Goal: Information Seeking & Learning: Learn about a topic

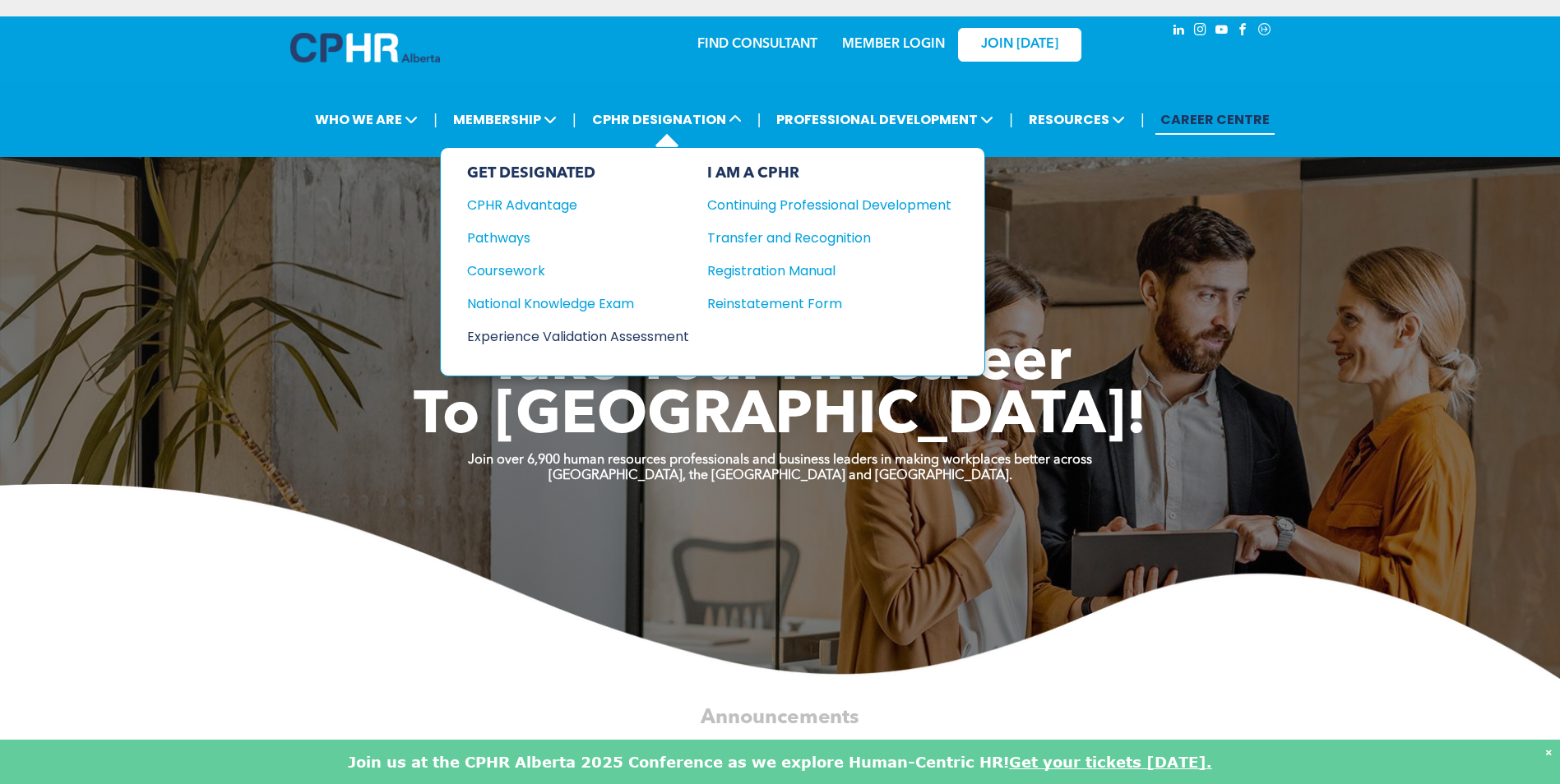
click at [606, 342] on div "Experience Validation Assessment" at bounding box center [567, 336] width 200 height 21
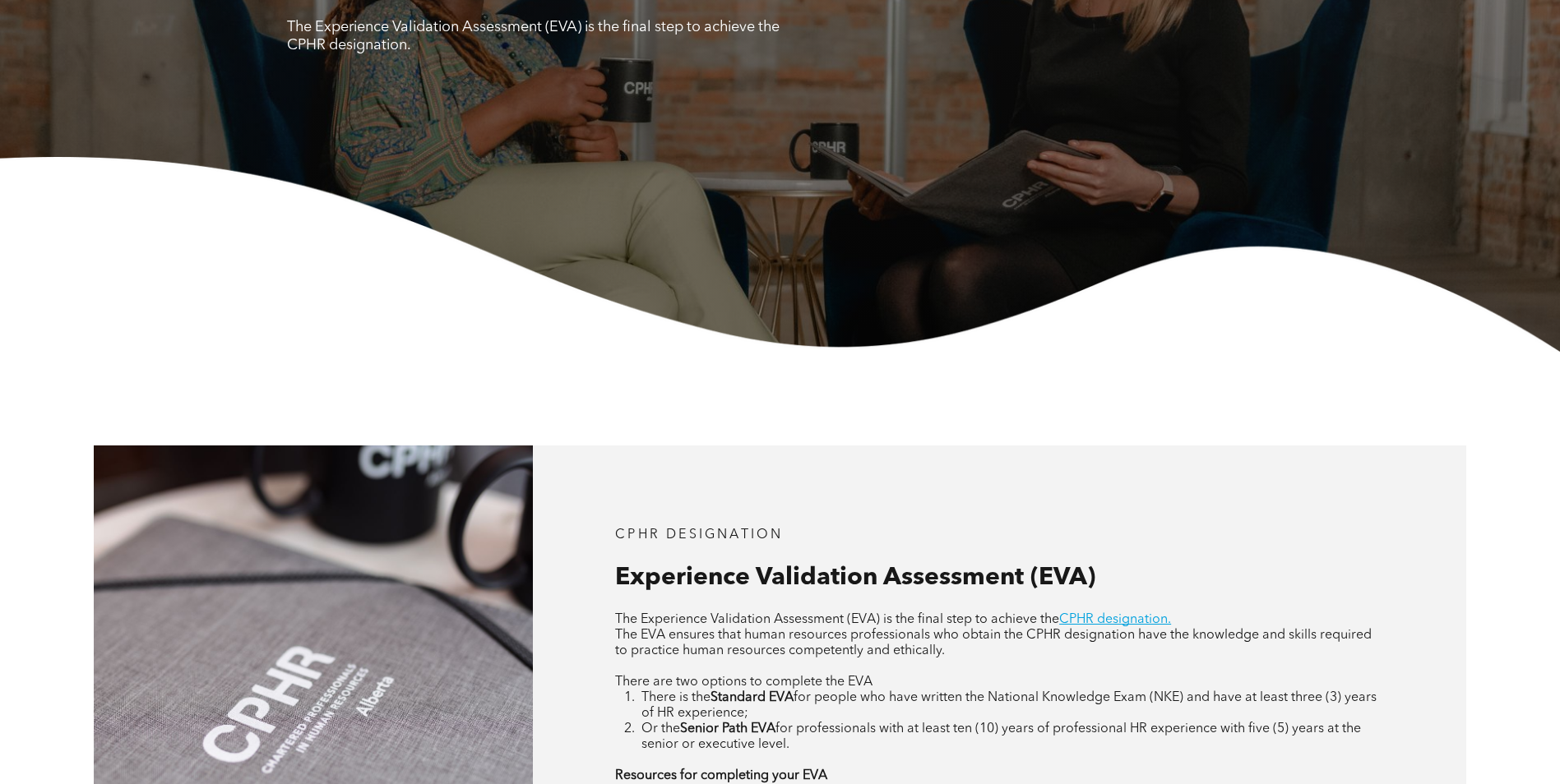
scroll to position [657, 0]
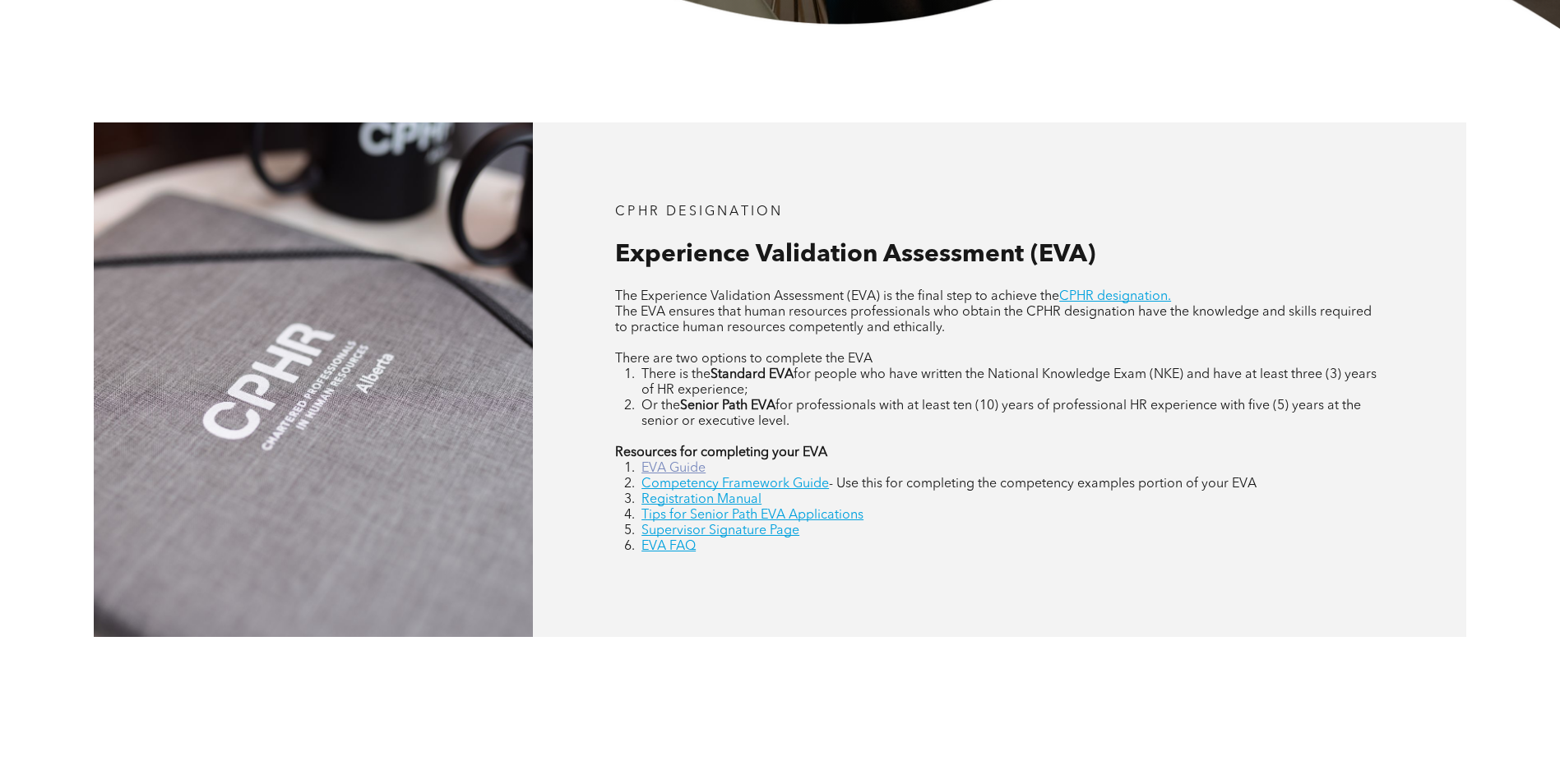
click at [657, 469] on link "EVA Guide" at bounding box center [673, 468] width 64 height 13
click at [775, 484] on link "Competency Framework Guide" at bounding box center [735, 484] width 187 height 13
click at [726, 500] on link "Registration Manual" at bounding box center [702, 499] width 120 height 13
click at [677, 546] on link "EVA FAQ" at bounding box center [668, 546] width 54 height 13
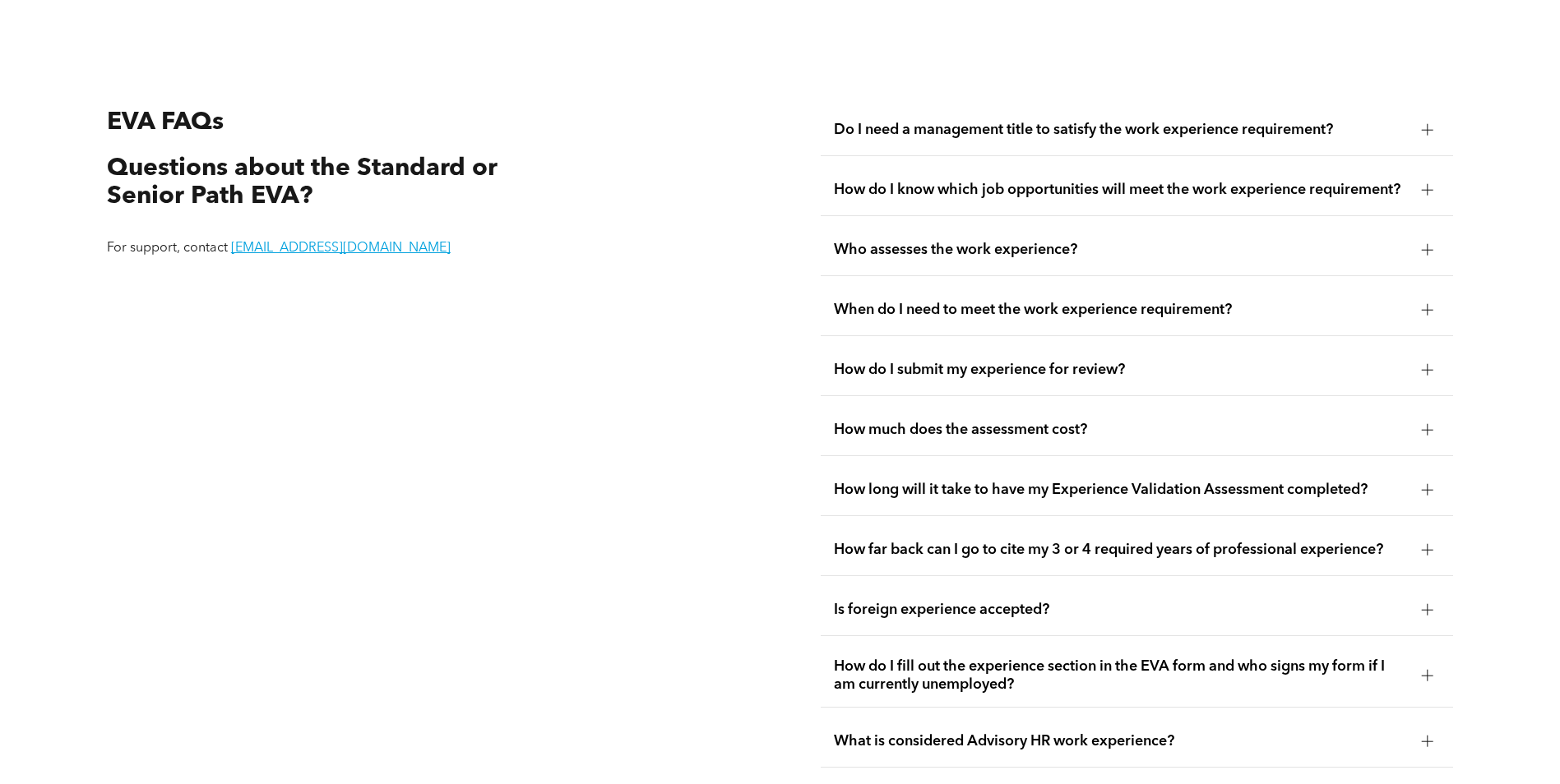
scroll to position [3089, 0]
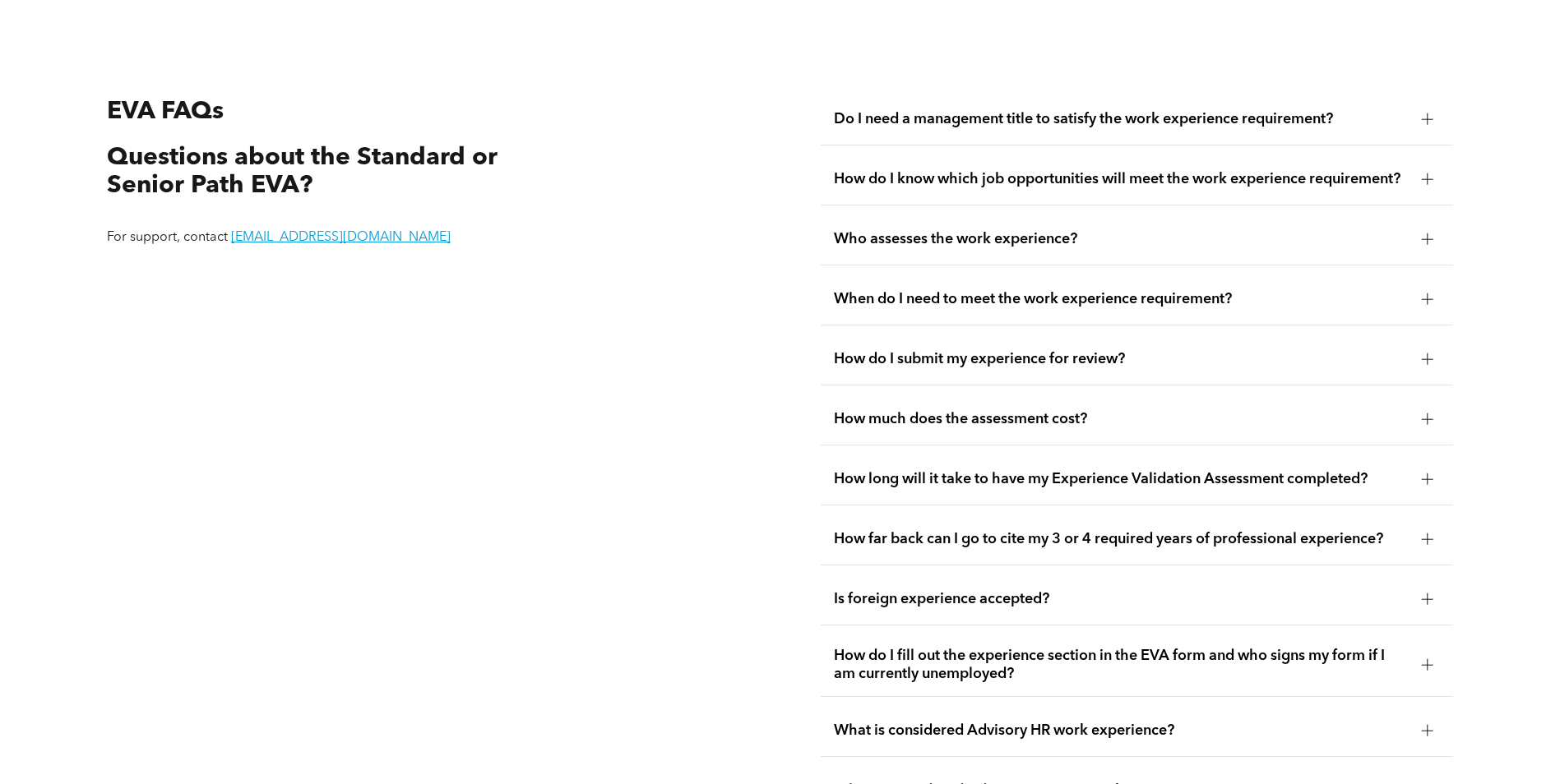
click at [1216, 110] on div "Do I need a management title to satisfy the work experience requirement?" at bounding box center [1137, 119] width 633 height 52
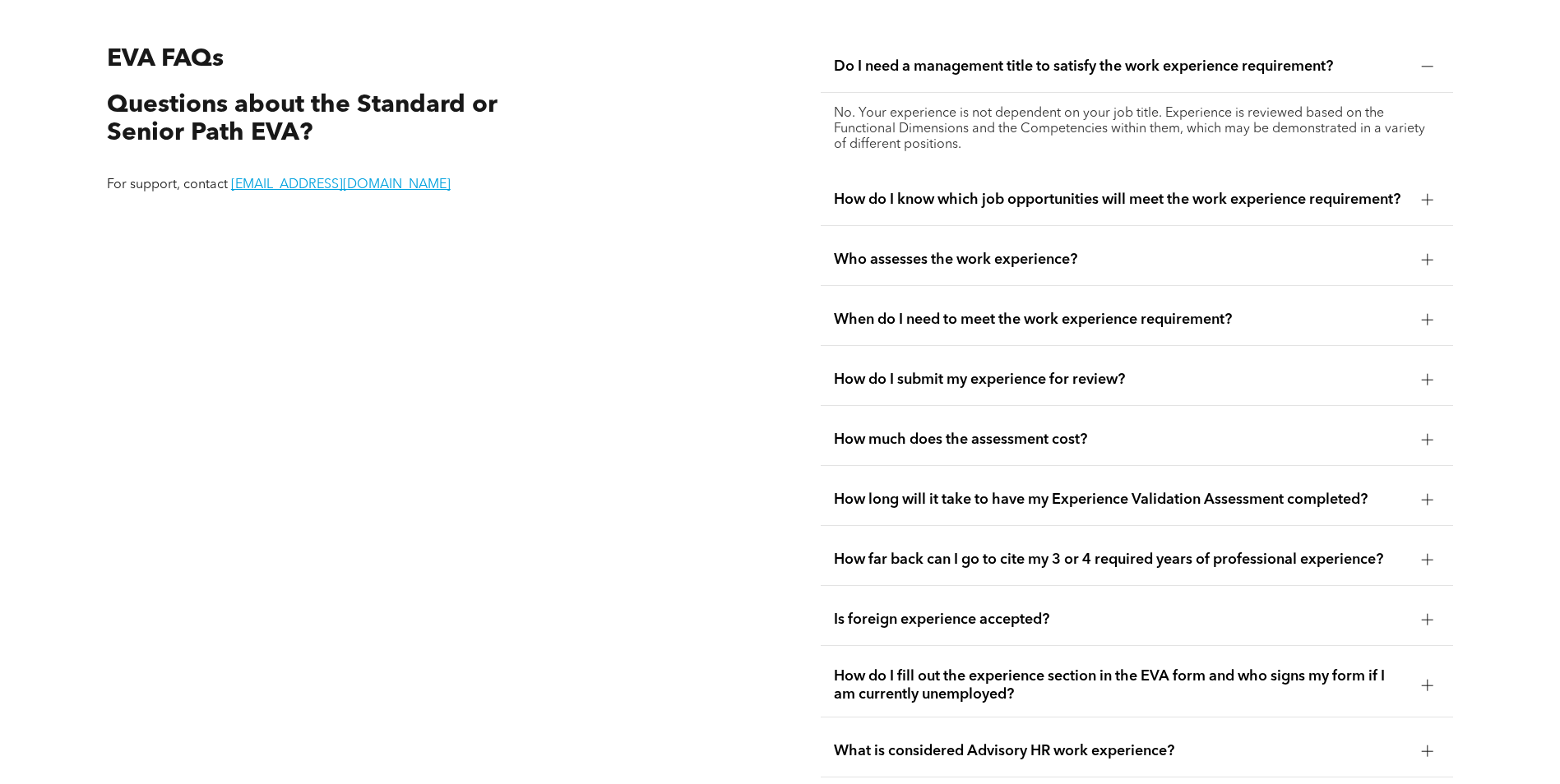
scroll to position [3170, 0]
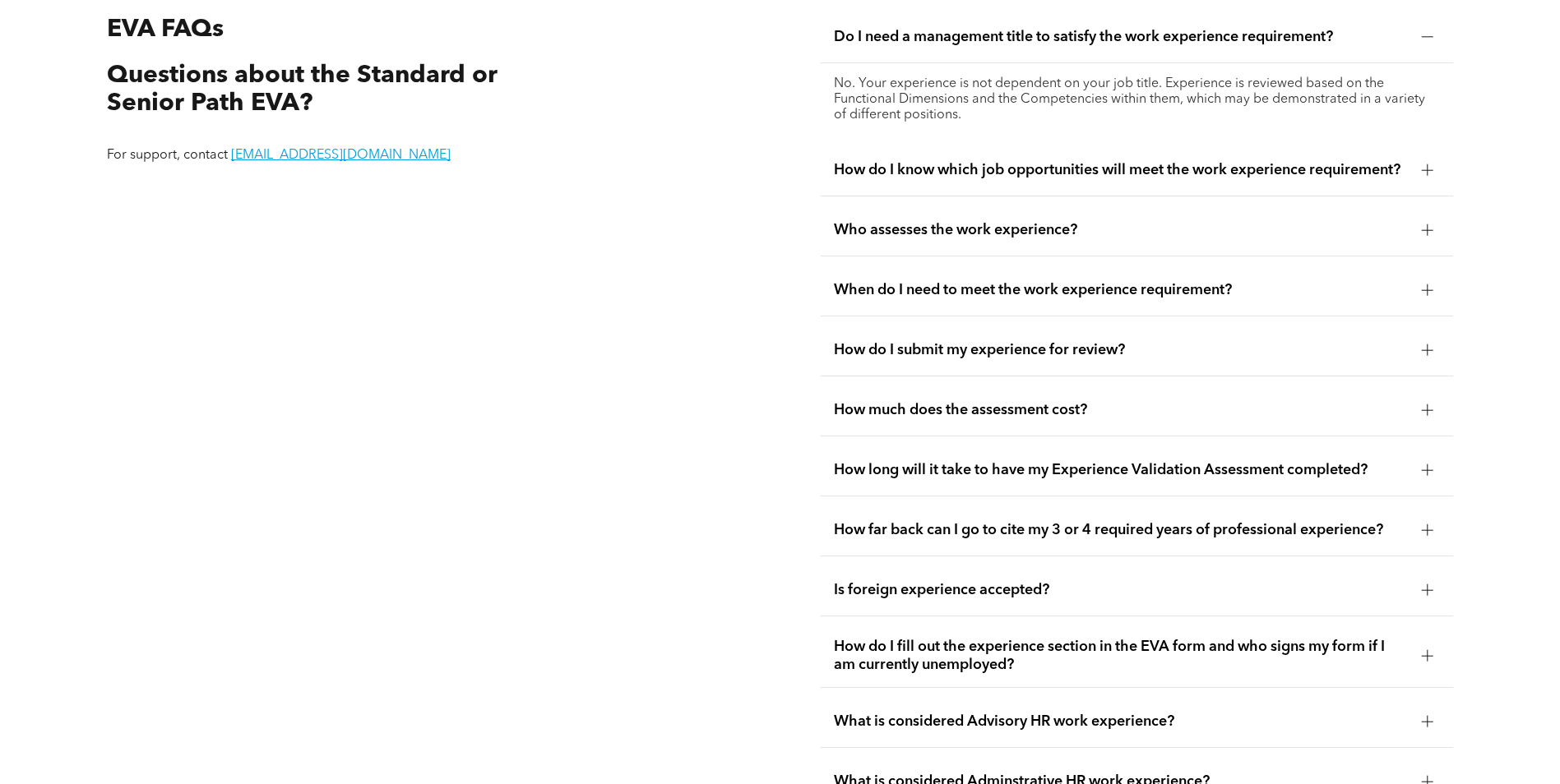
click at [1194, 176] on div "How do I know which job opportunities will meet the work experience requirement?" at bounding box center [1137, 170] width 633 height 52
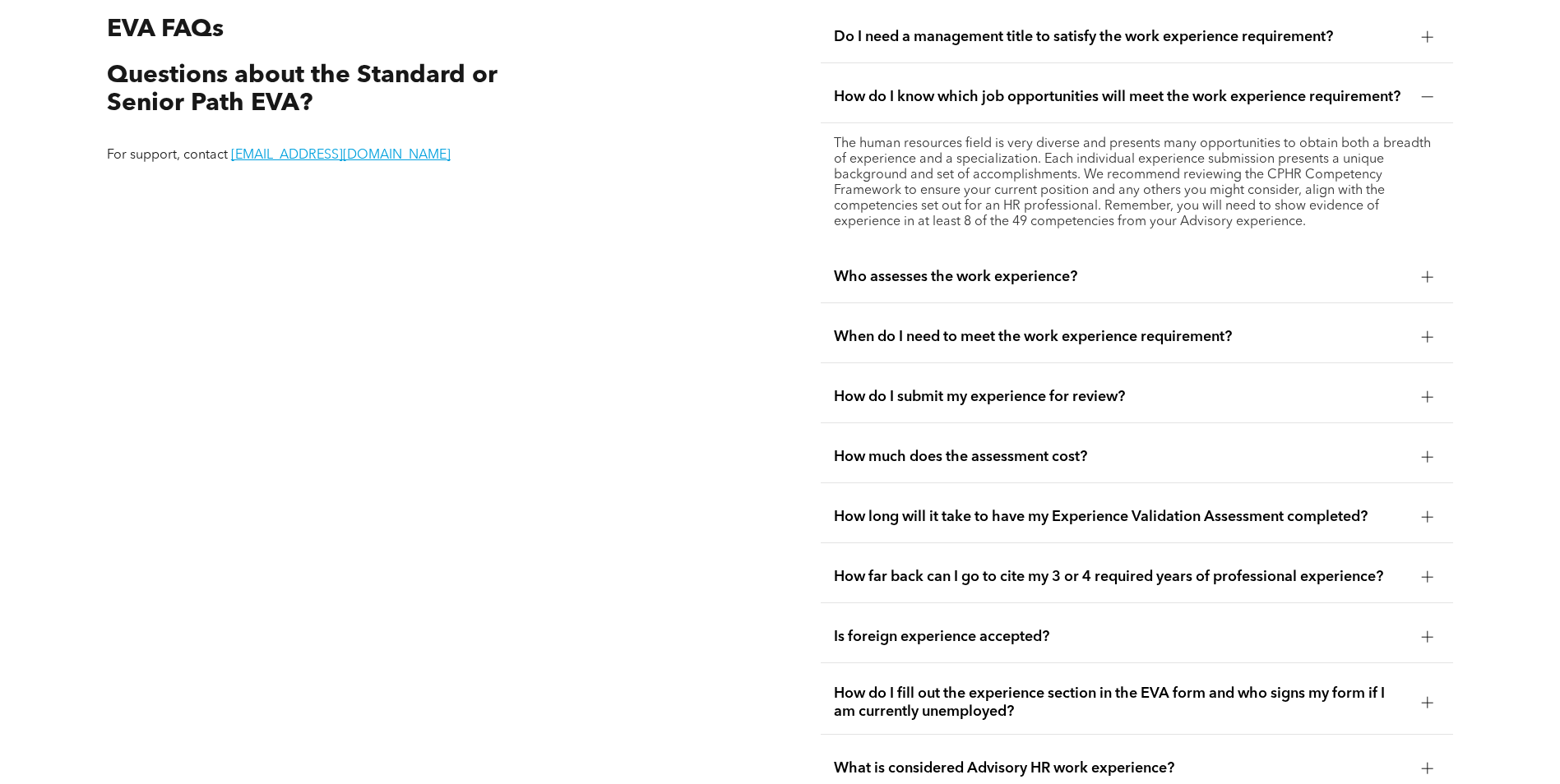
click at [1073, 276] on span "Who assesses the work experience?" at bounding box center [1120, 277] width 575 height 18
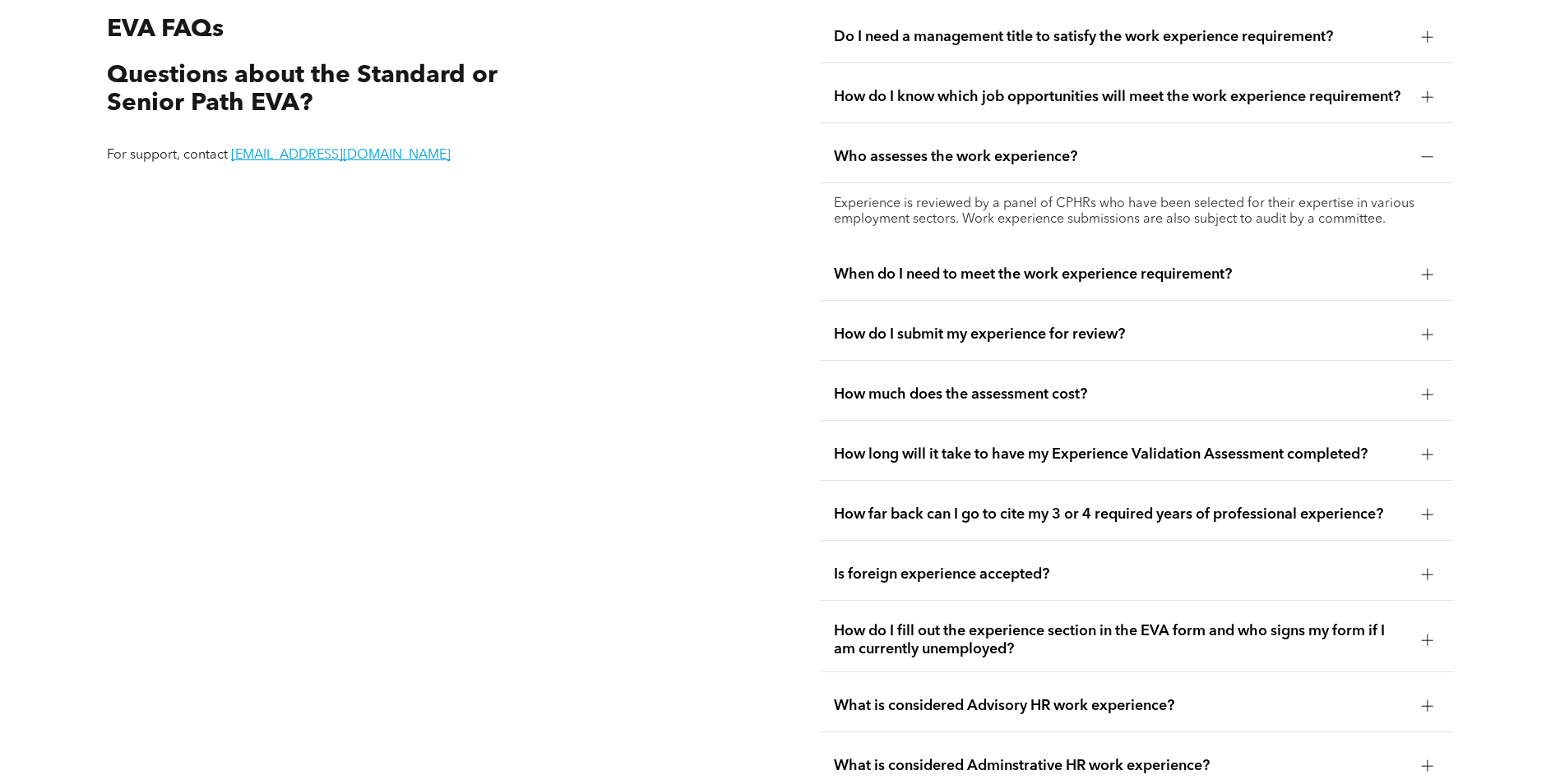
click at [1074, 273] on span "When do I need to meet the work experience requirement?" at bounding box center [1120, 274] width 575 height 18
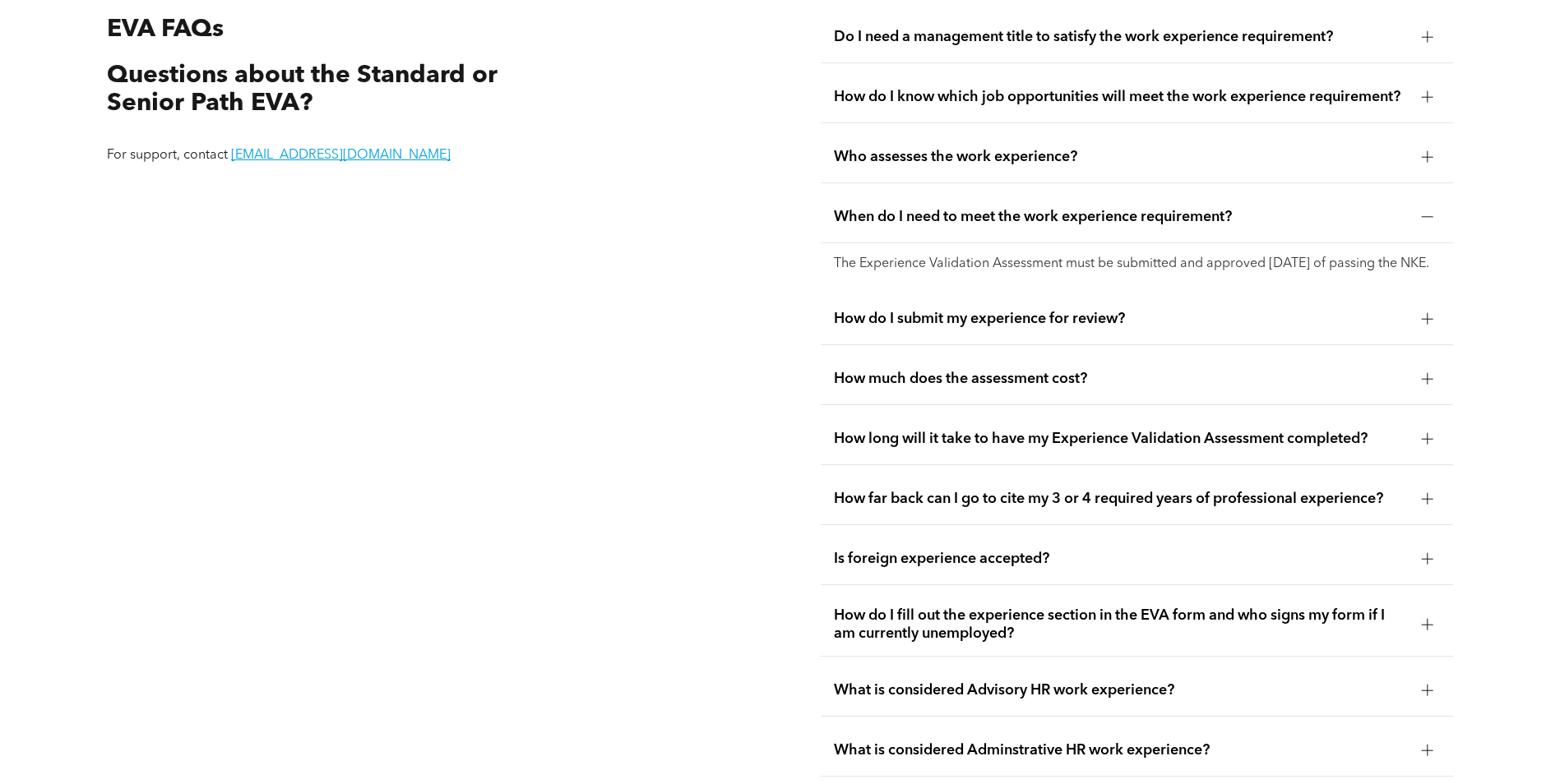
click at [1064, 328] on span "How do I submit my experience for review?" at bounding box center [1120, 319] width 575 height 18
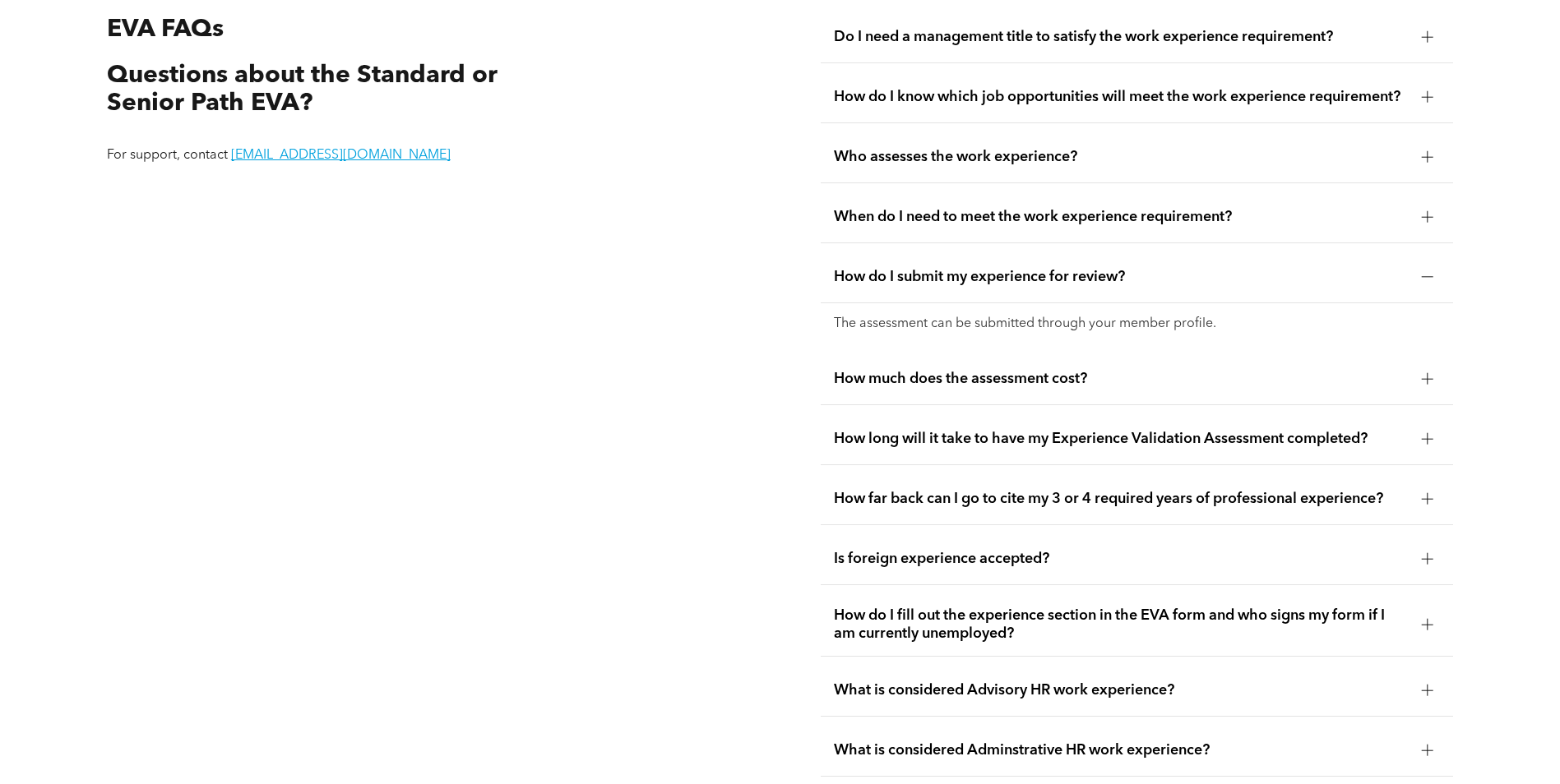
scroll to position [3252, 0]
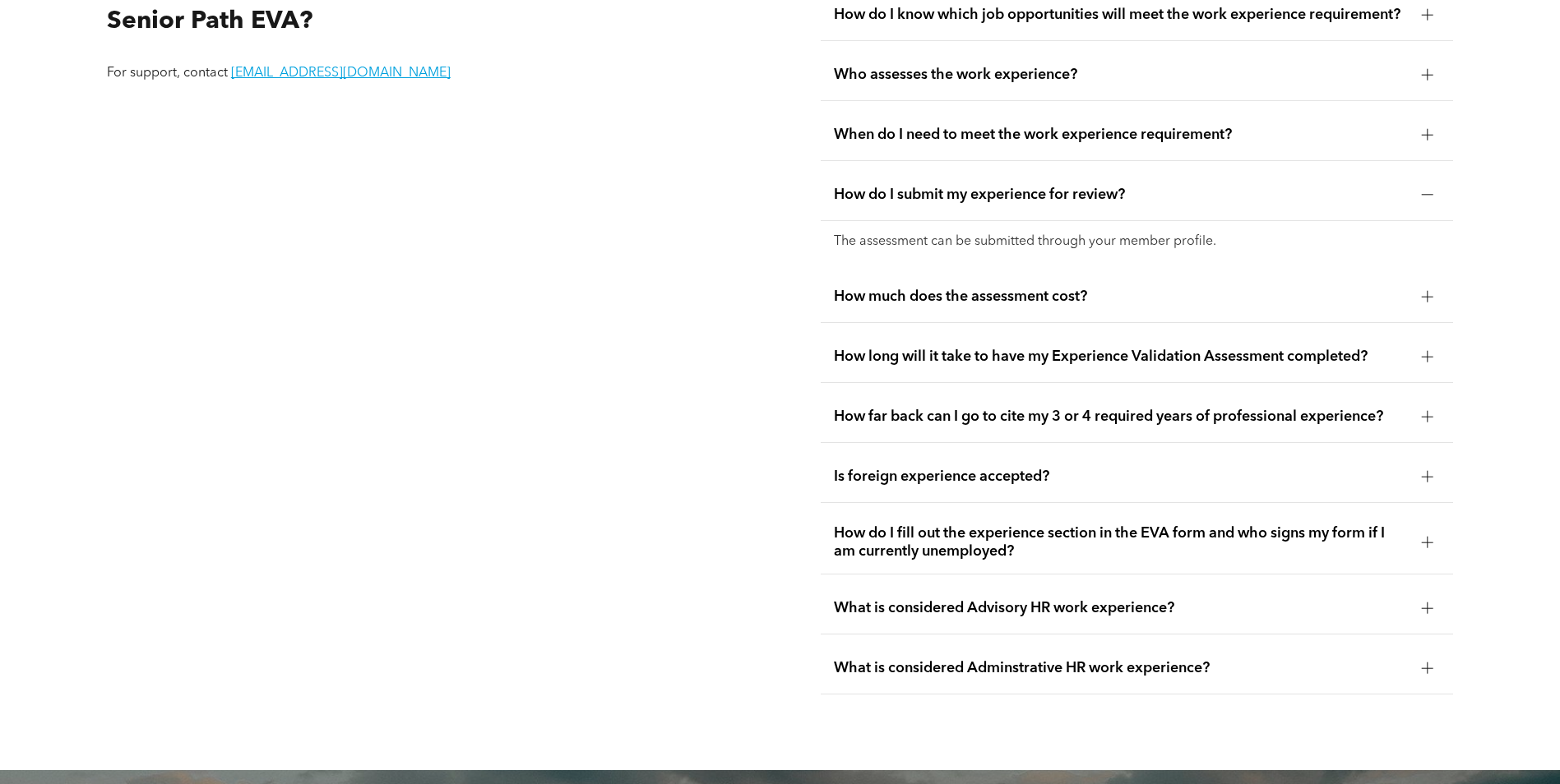
click at [1126, 295] on span "How much does the assessment cost?" at bounding box center [1120, 296] width 575 height 18
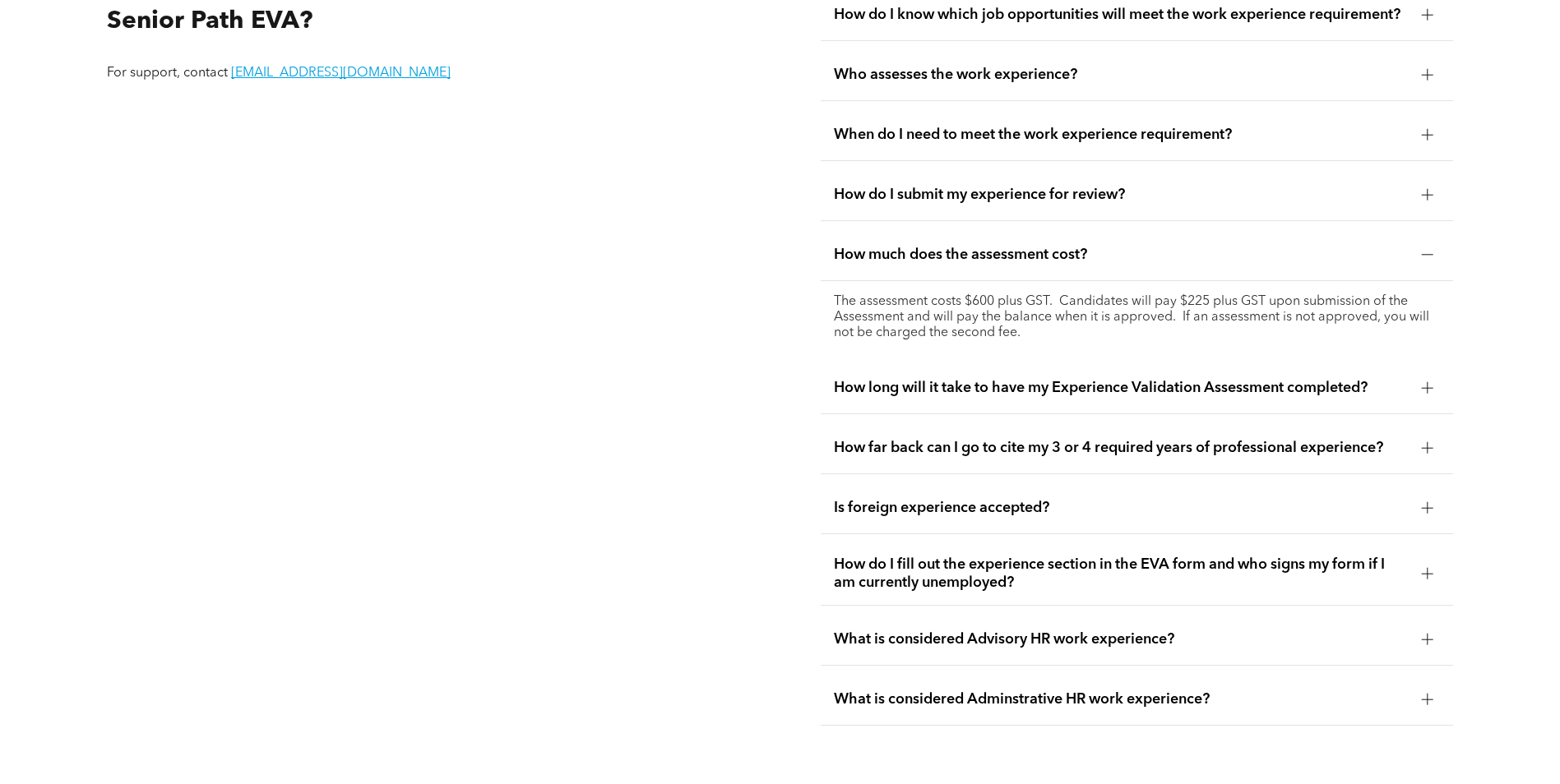
click at [1086, 379] on span "How long will it take to have my Experience Validation Assessment completed?" at bounding box center [1120, 388] width 575 height 18
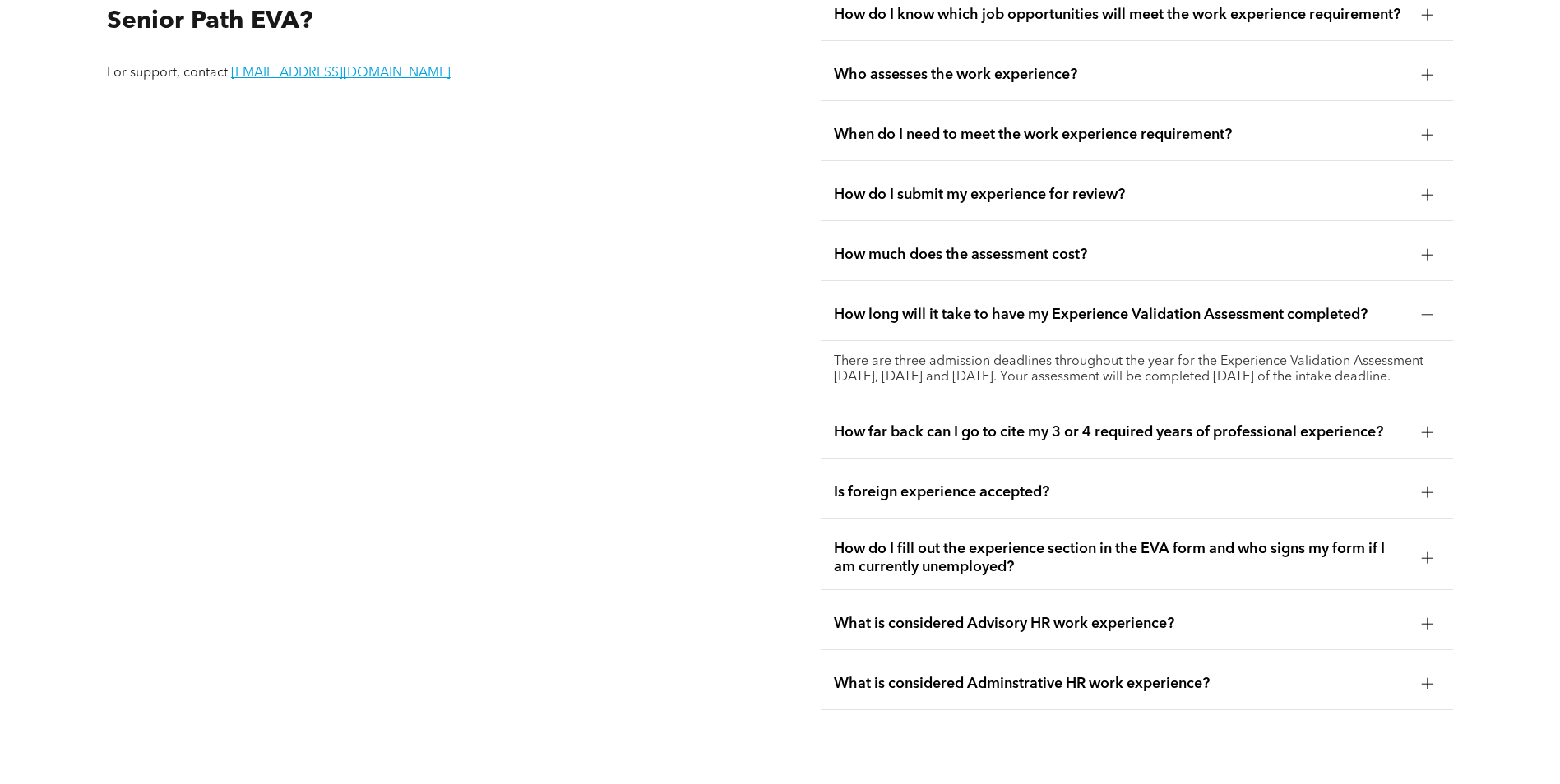
click at [1042, 441] on span "How far back can I go to cite my 3 or 4 required years of professional experien…" at bounding box center [1120, 432] width 575 height 18
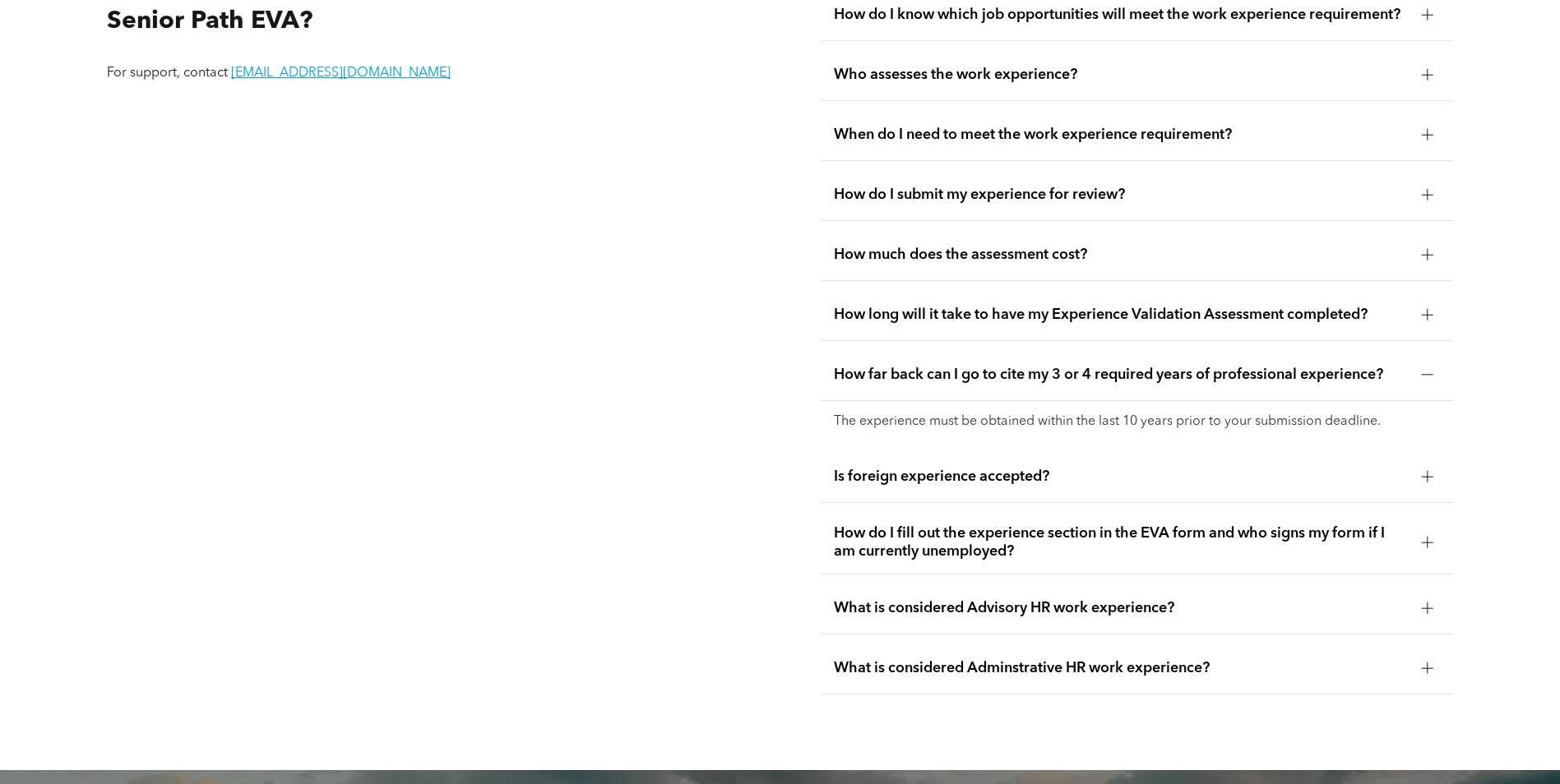
scroll to position [3335, 0]
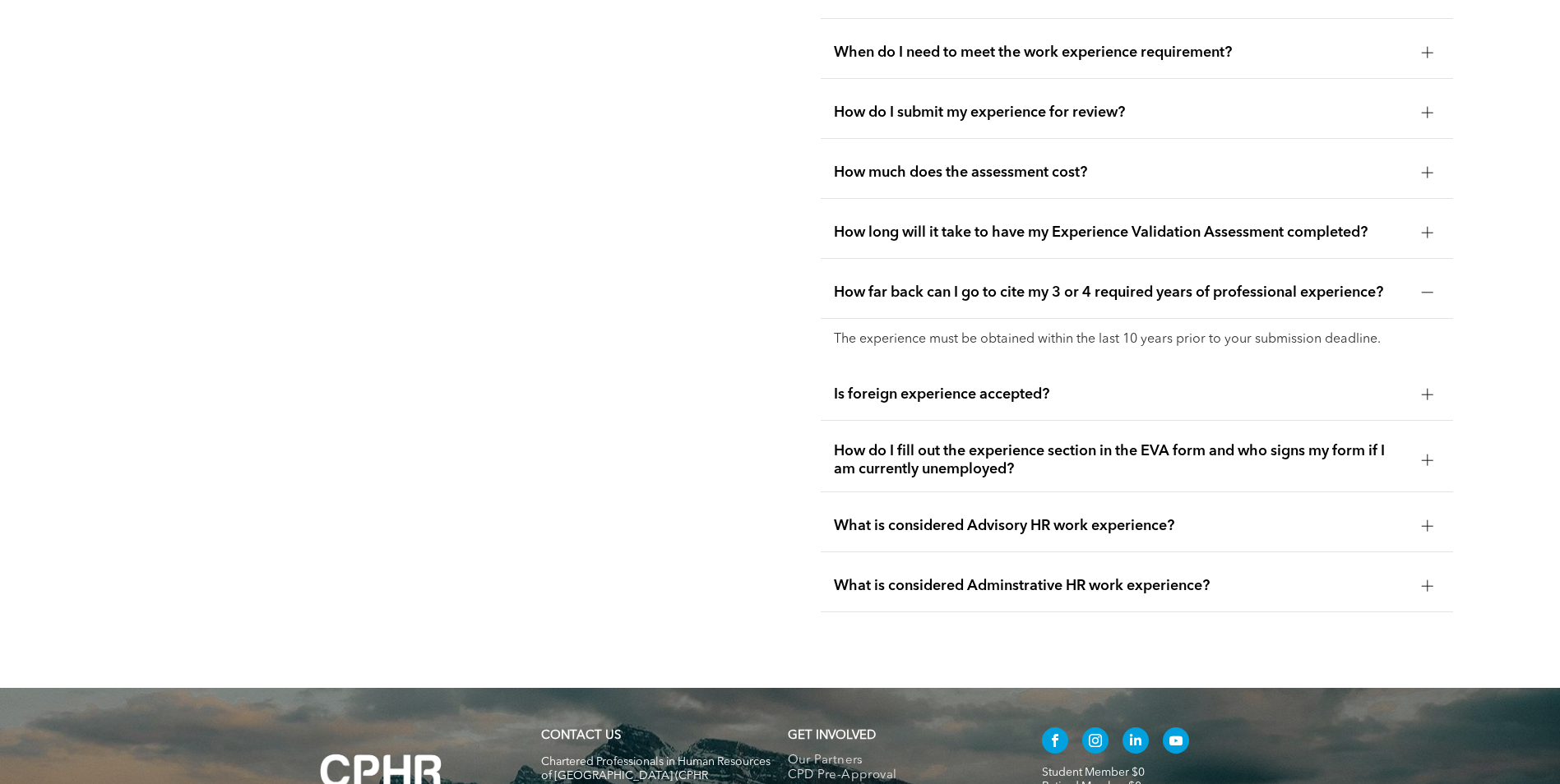
click at [1045, 400] on div "Is foreign experience accepted?" at bounding box center [1137, 395] width 633 height 52
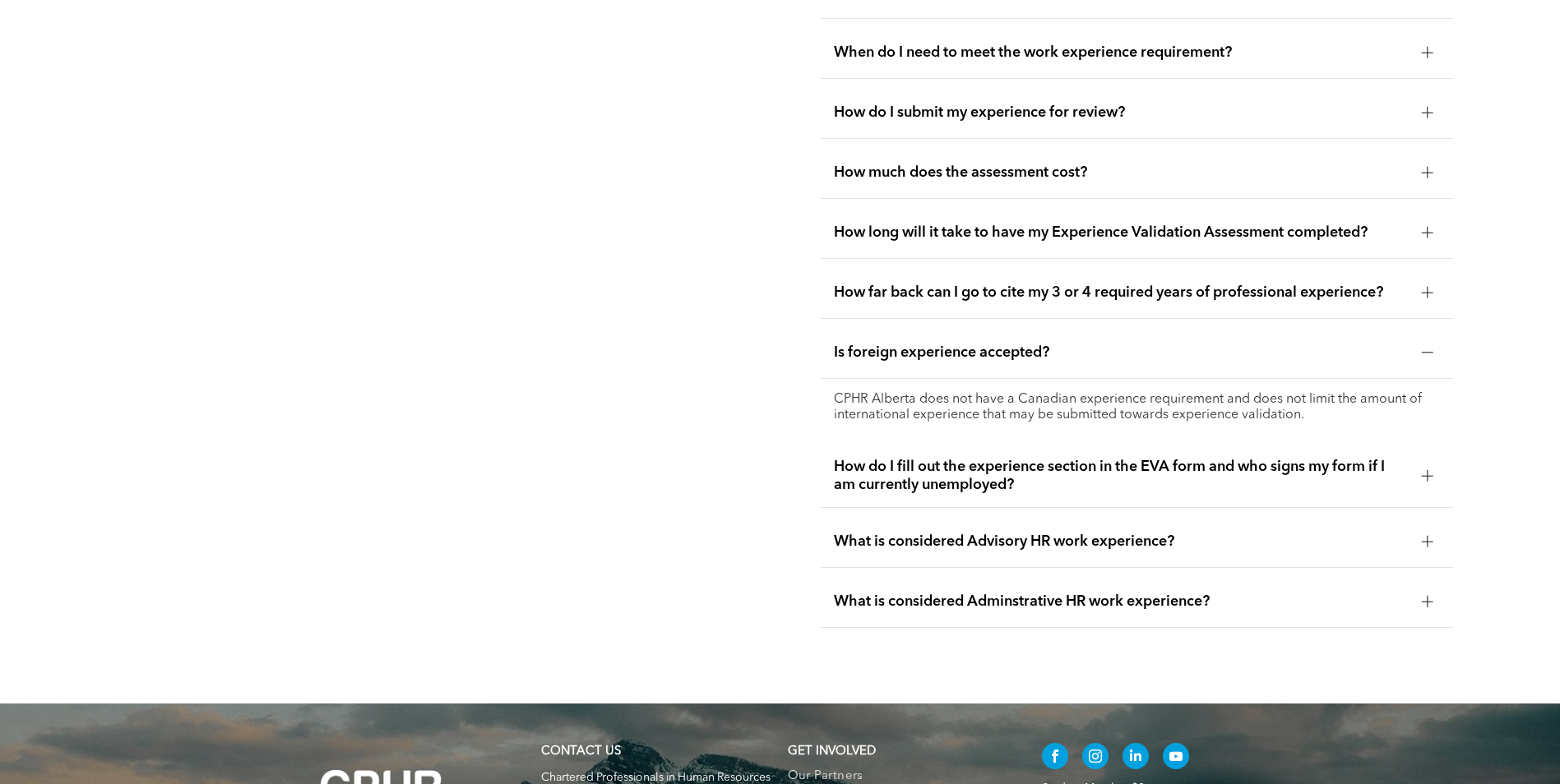
click at [1017, 471] on span "How do I fill out the experience section in the EVA form and who signs my form …" at bounding box center [1120, 476] width 575 height 36
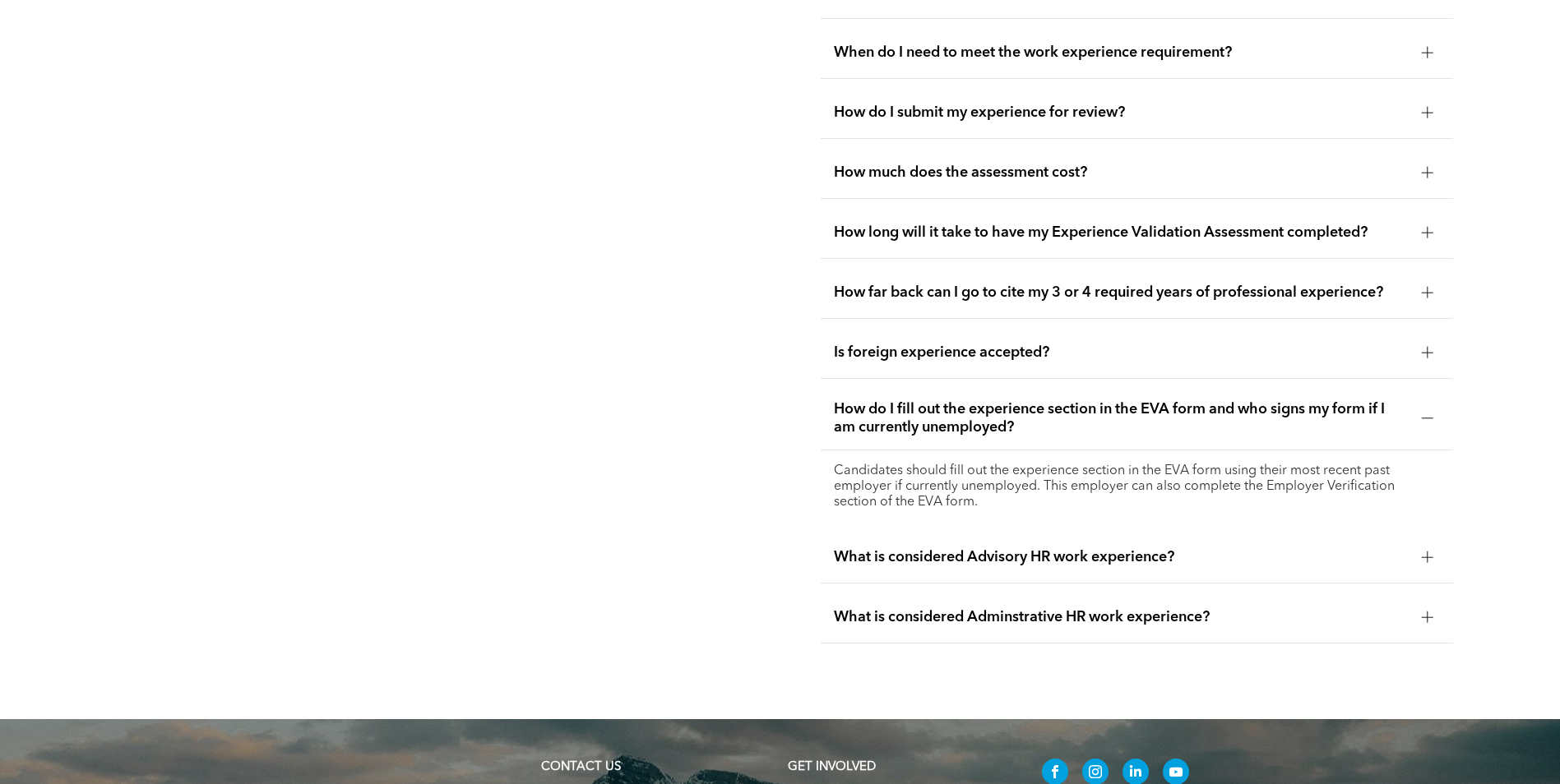
click at [1000, 554] on span "What is considered Advisory HR work experience?" at bounding box center [1120, 557] width 575 height 18
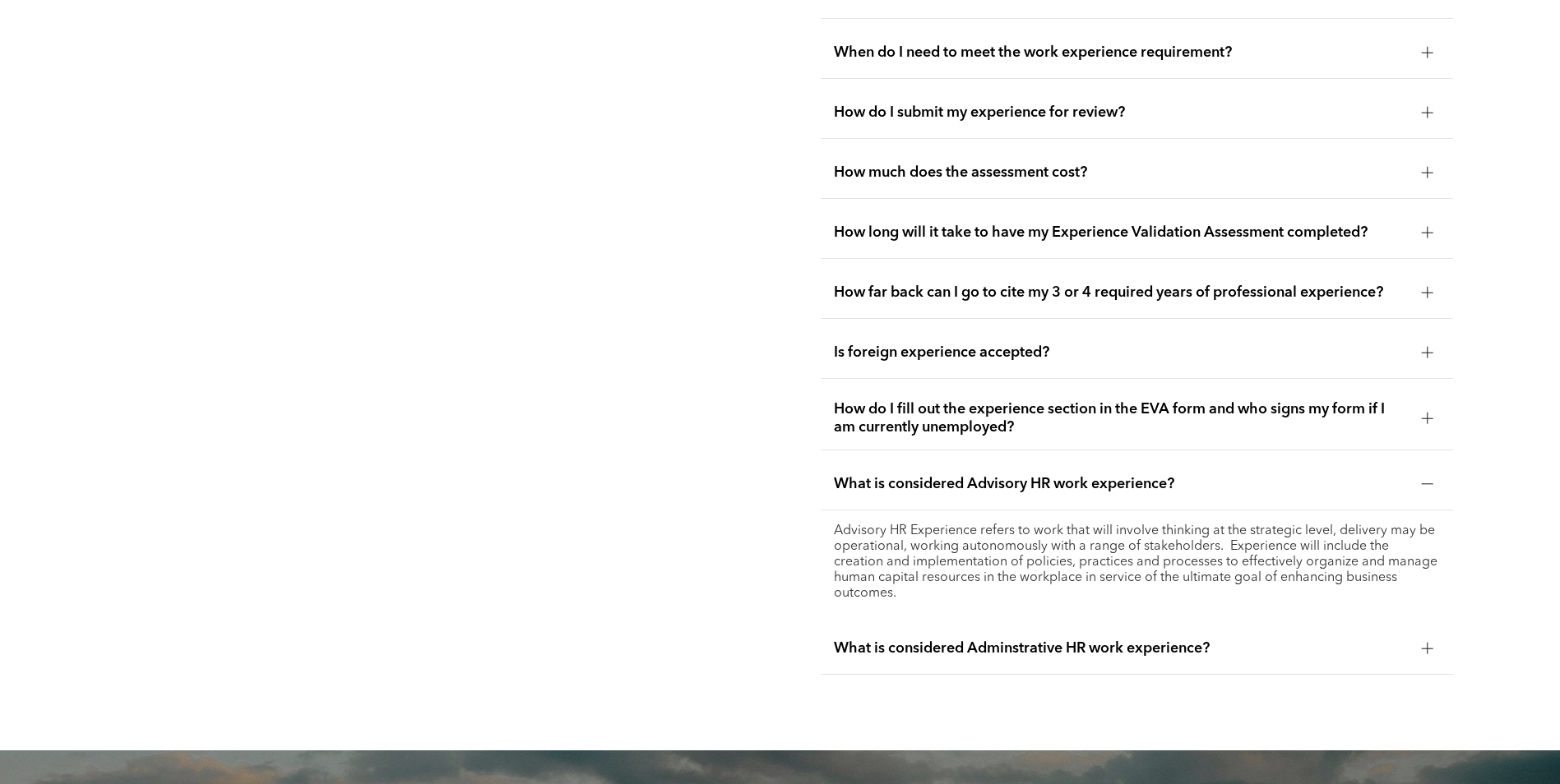
click at [990, 643] on span "What is considered Adminstrative HR work experience?" at bounding box center [1120, 648] width 575 height 18
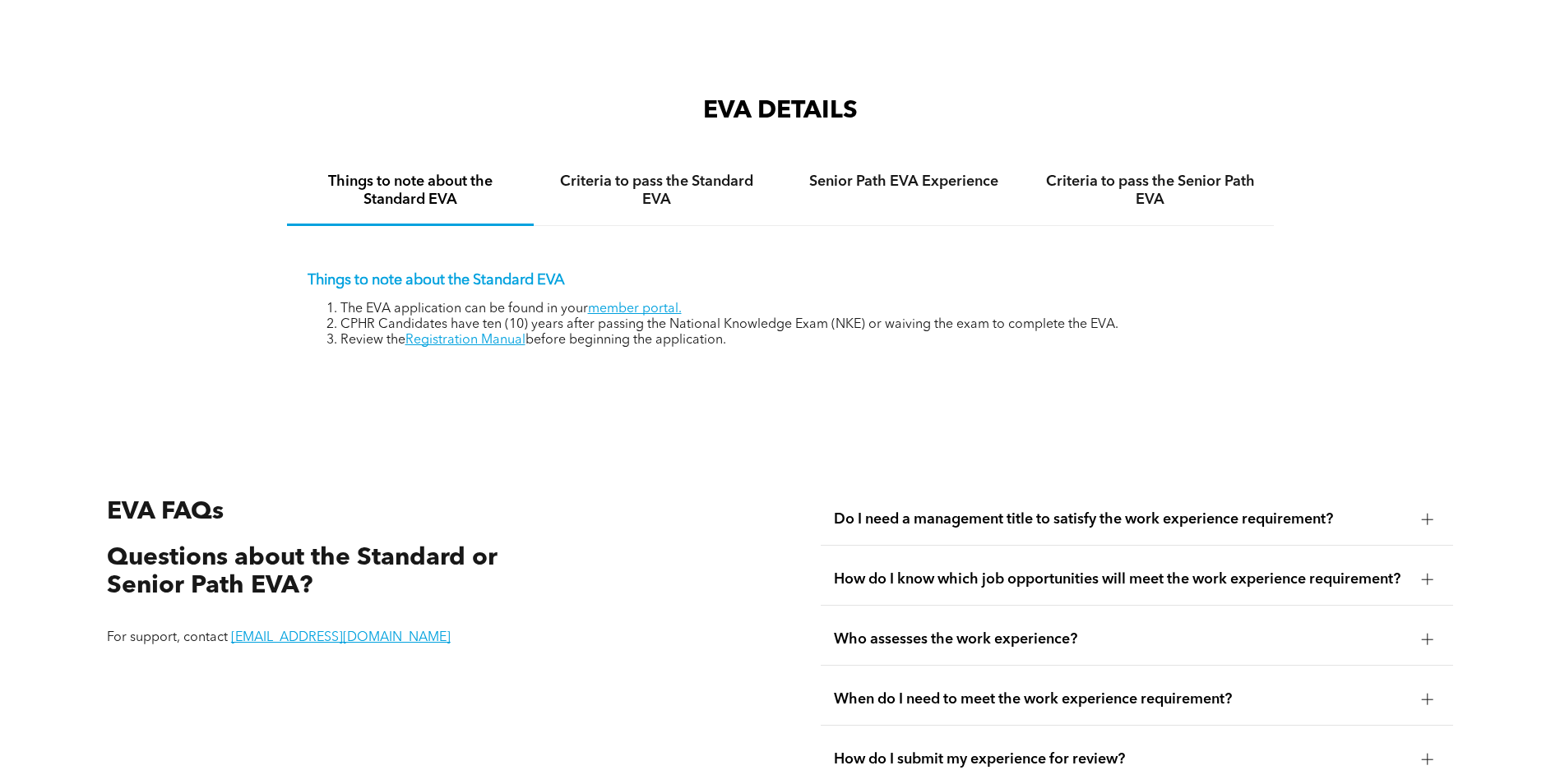
scroll to position [2677, 0]
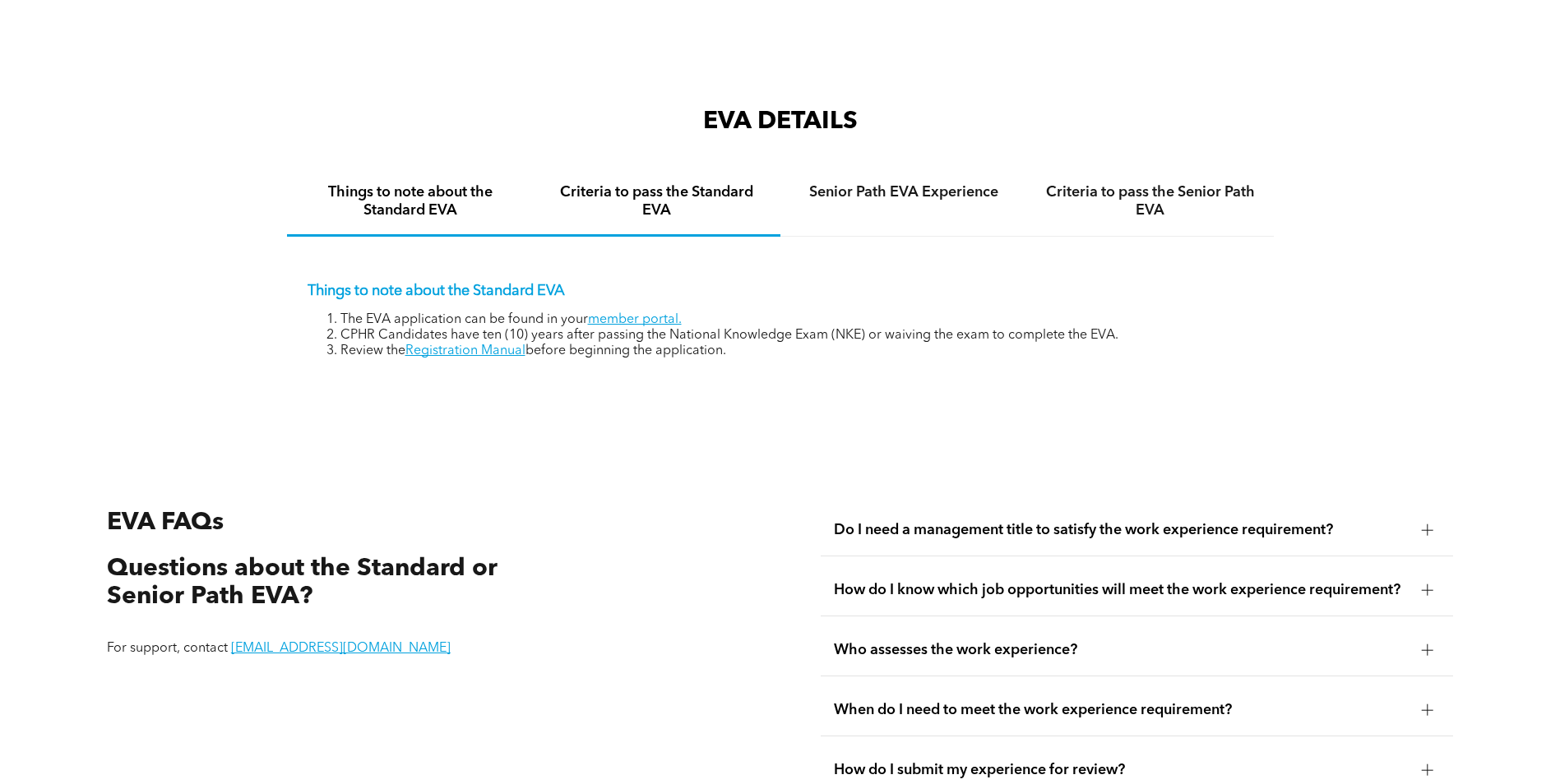
click at [680, 194] on h4 "Criteria to pass the Standard EVA" at bounding box center [657, 201] width 217 height 36
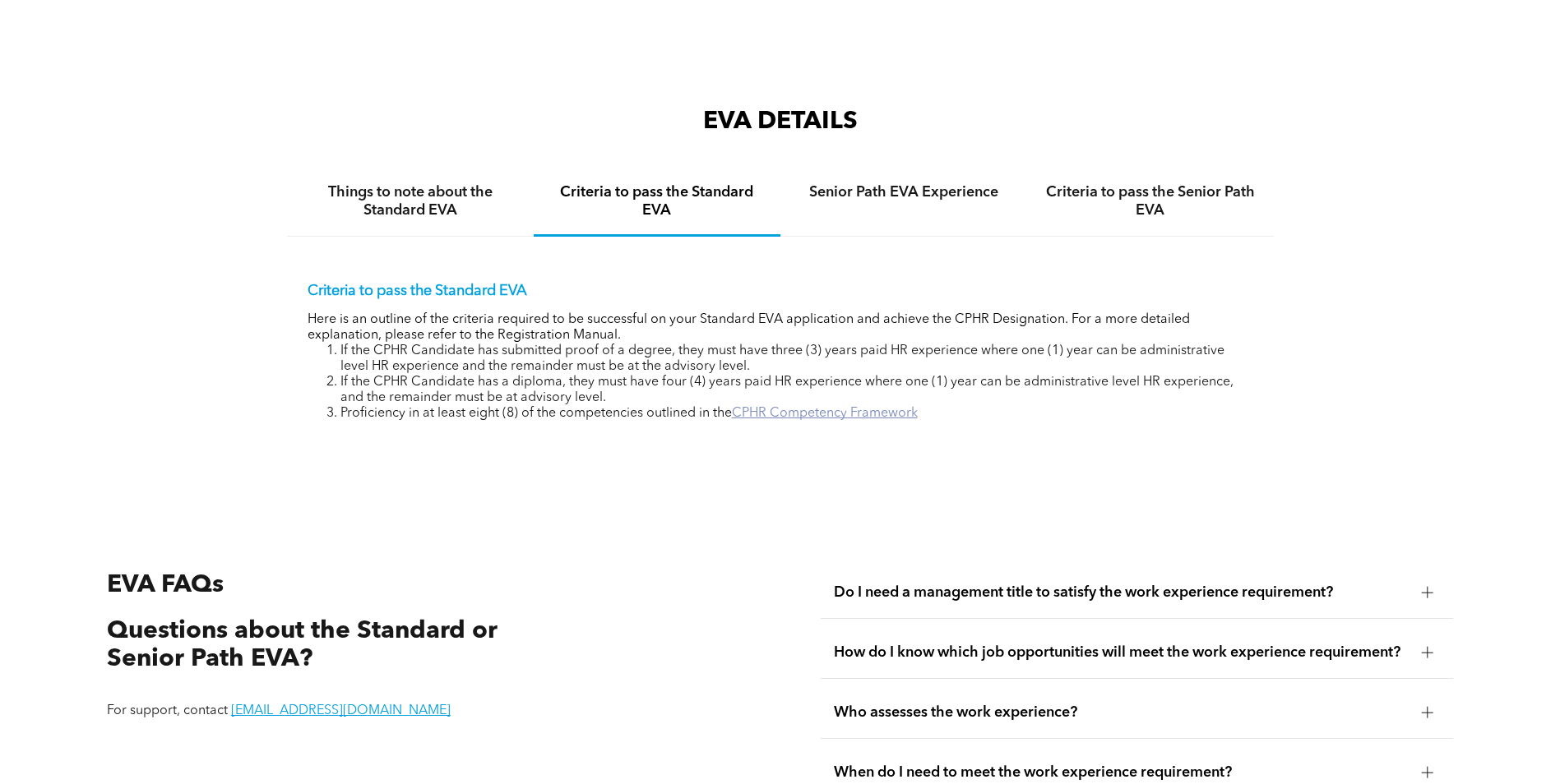
click at [806, 407] on link "CPHR Competency Framework" at bounding box center [825, 413] width 186 height 13
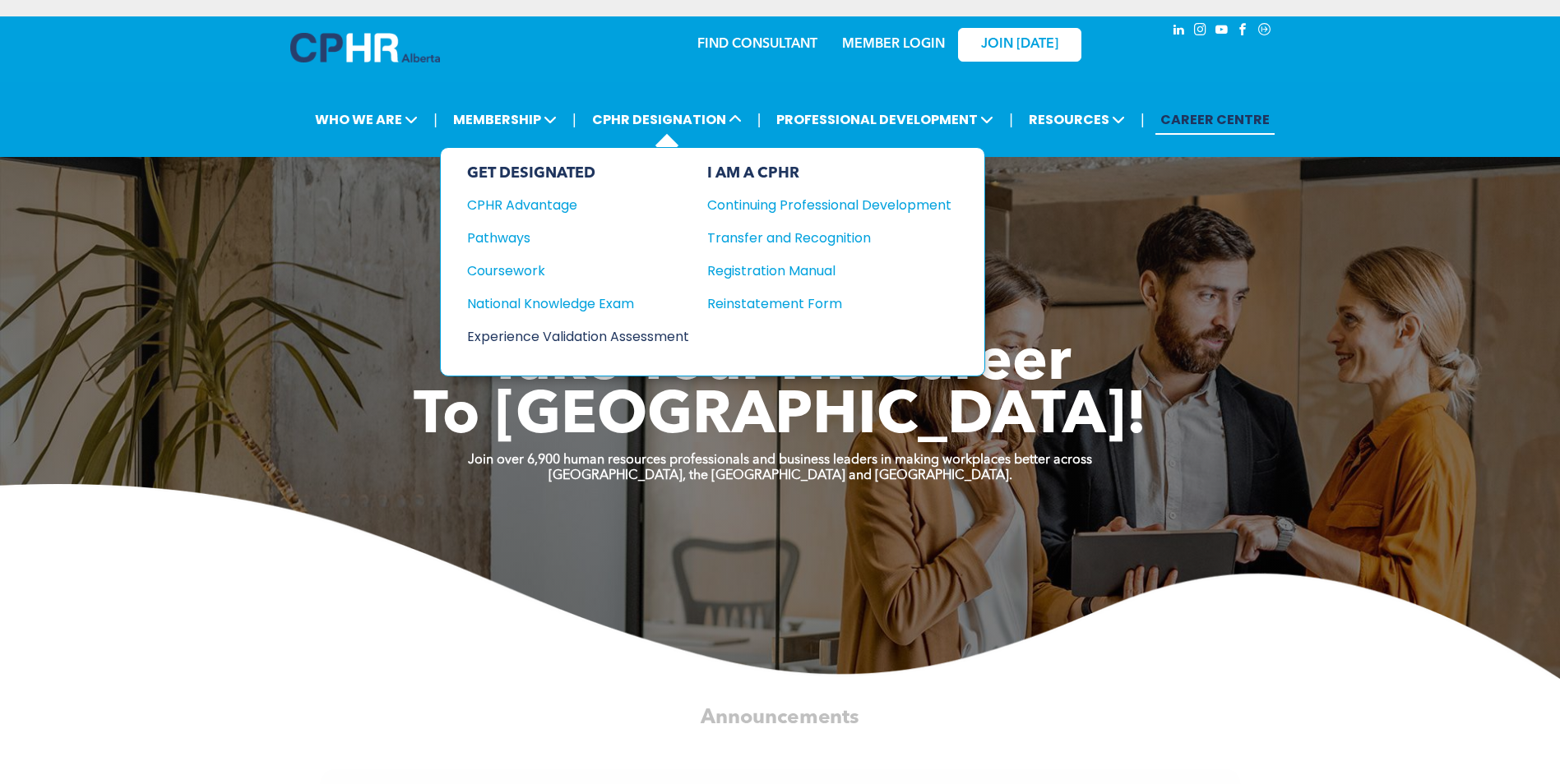
click at [544, 330] on div "Experience Validation Assessment" at bounding box center [567, 336] width 200 height 21
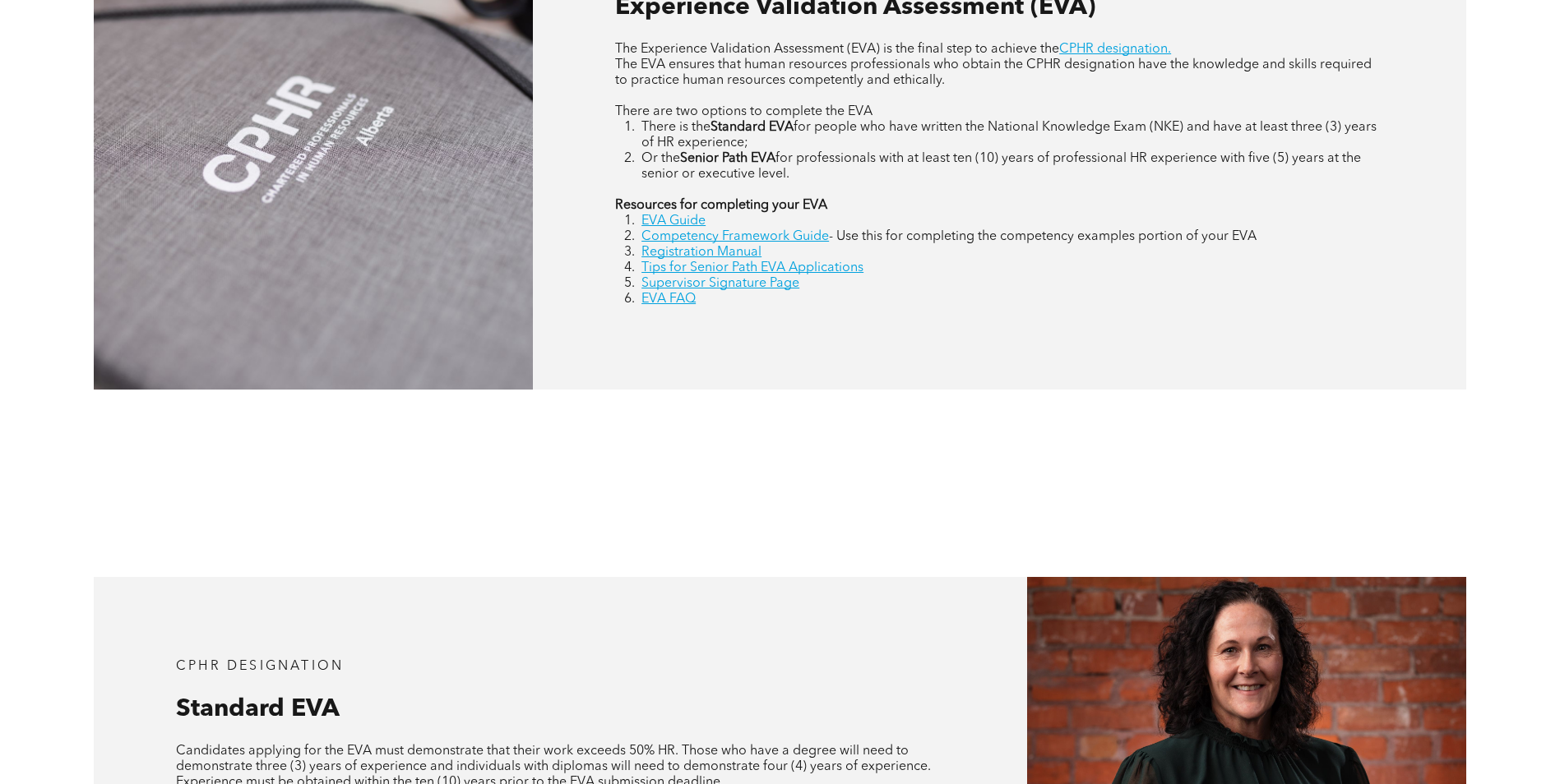
scroll to position [904, 0]
click at [674, 300] on link "EVA FAQ" at bounding box center [668, 299] width 54 height 13
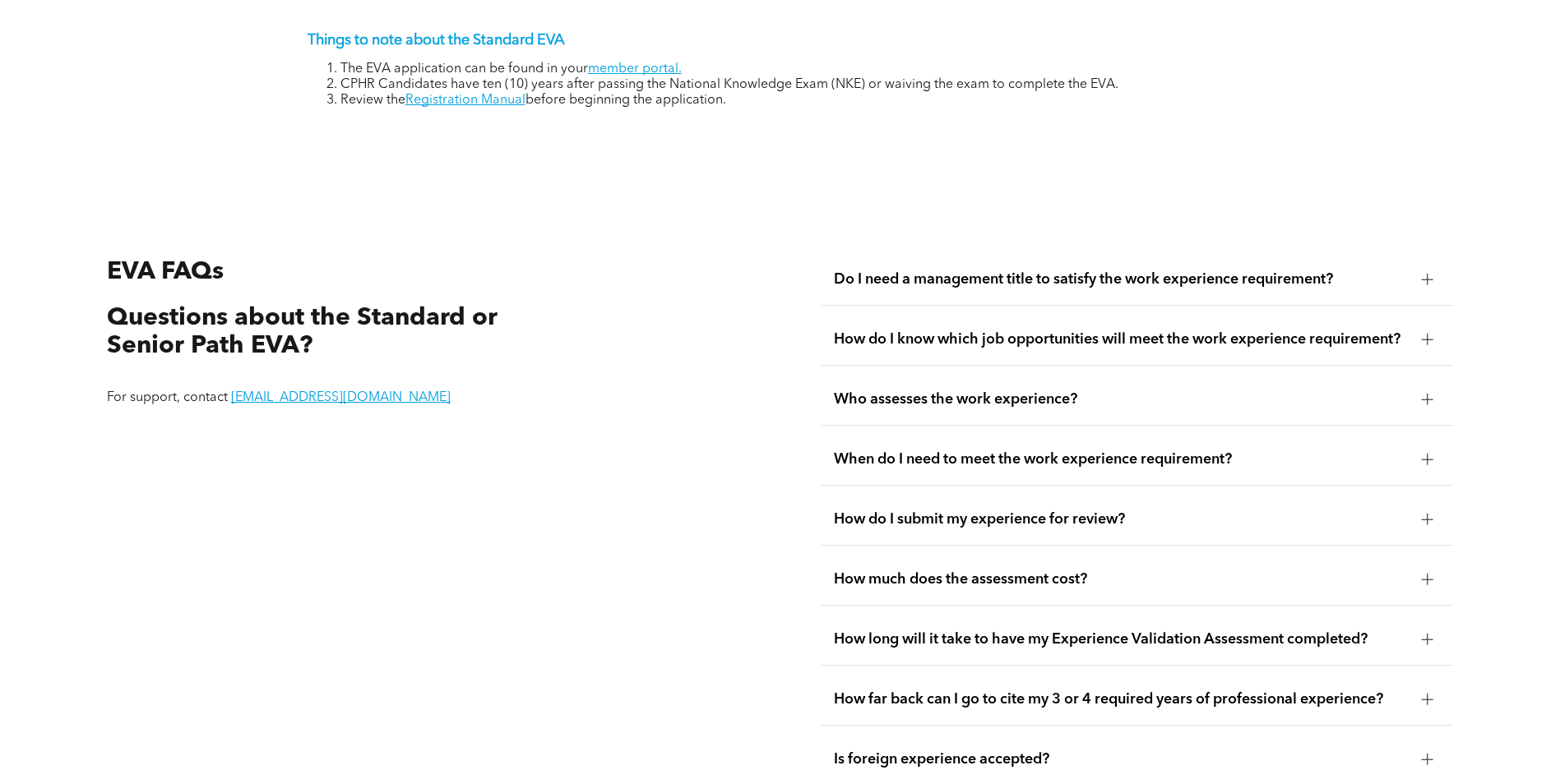
scroll to position [2760, 0]
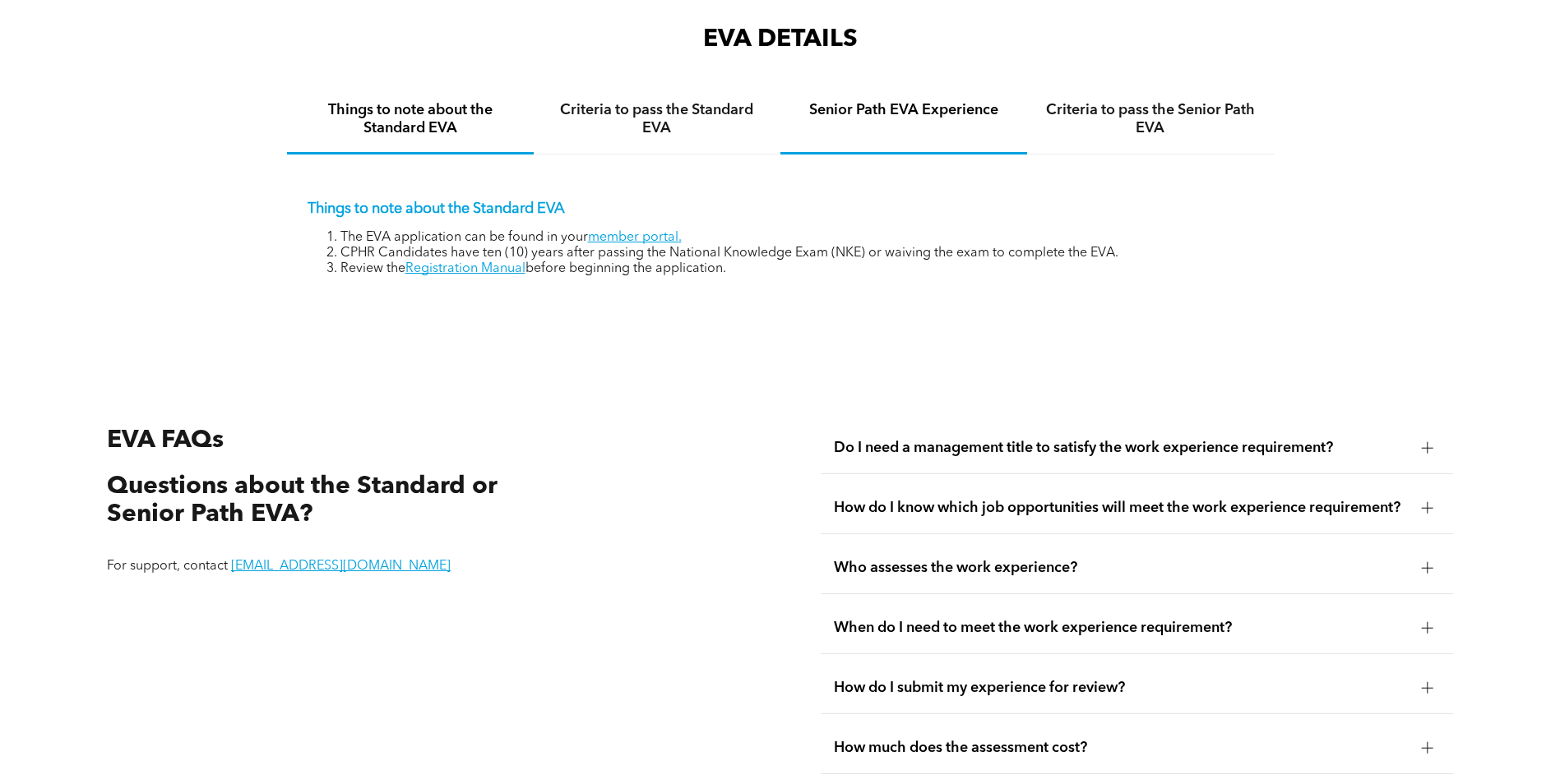
click at [869, 101] on h4 "Senior Path EVA Experience" at bounding box center [904, 110] width 217 height 18
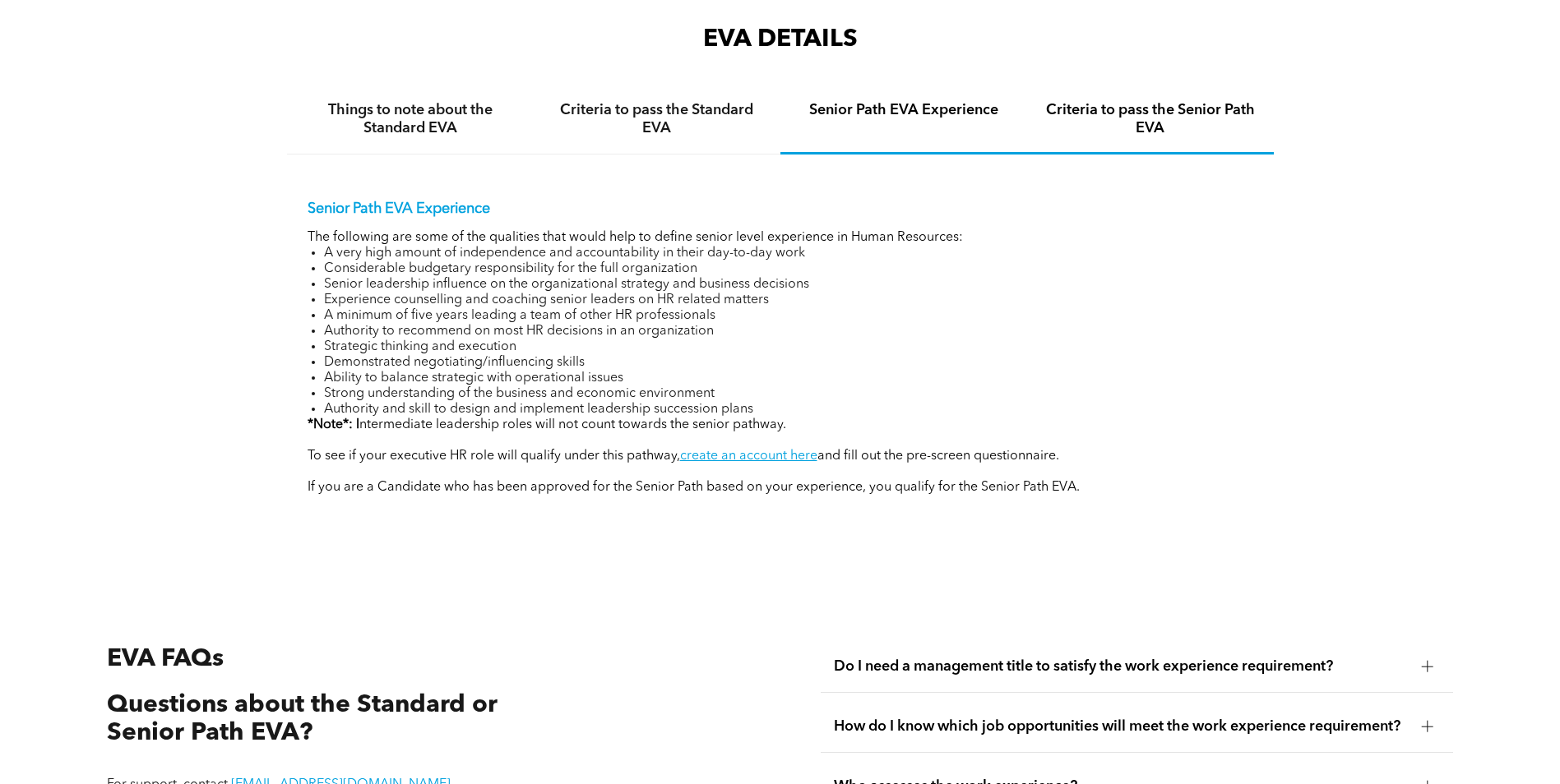
click at [1102, 101] on h4 "Criteria to pass the Senior Path EVA" at bounding box center [1150, 119] width 217 height 36
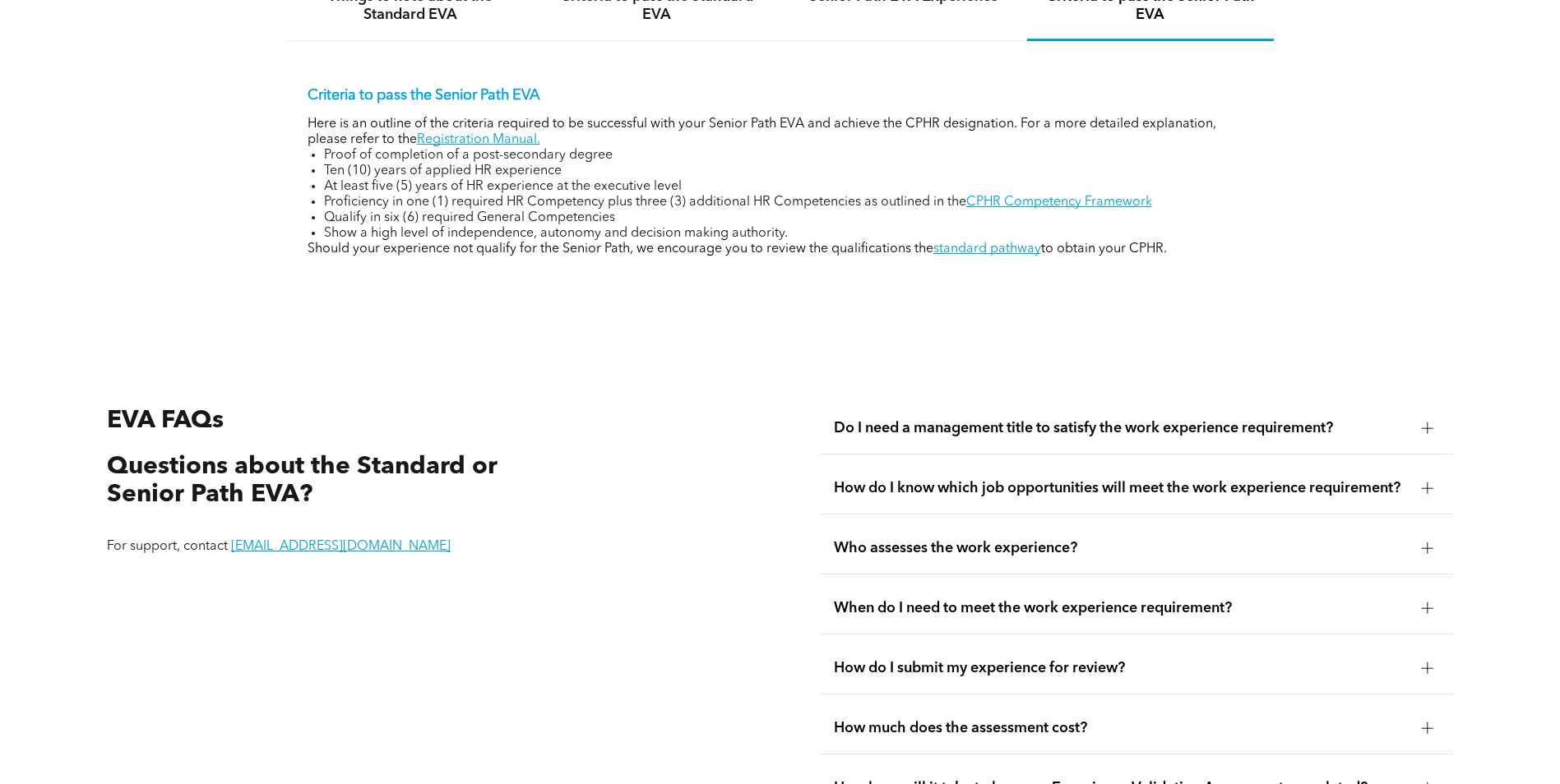
scroll to position [3006, 0]
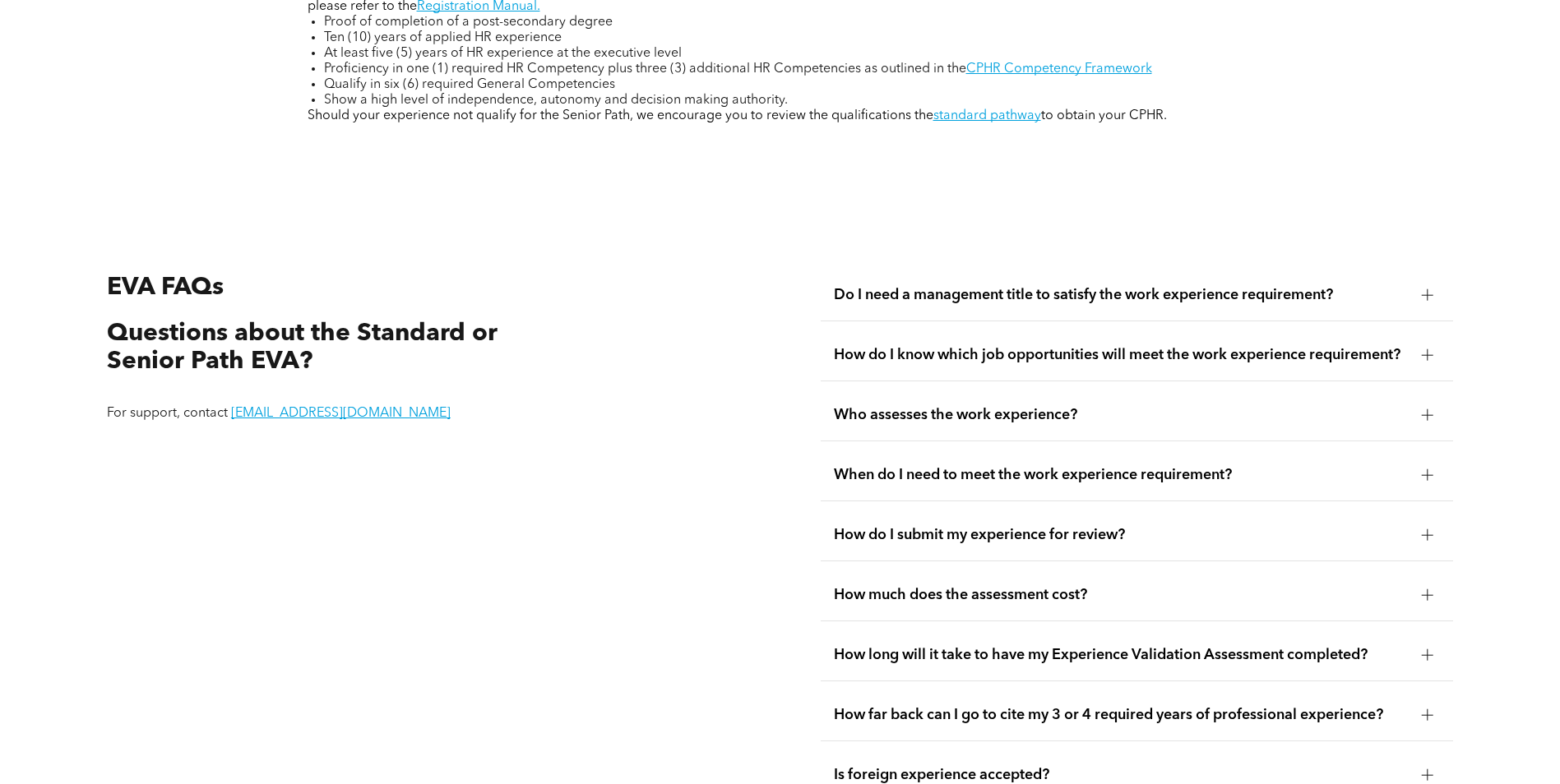
click at [1064, 484] on div "When do I need to meet the work experience requirement?" at bounding box center [1137, 475] width 633 height 52
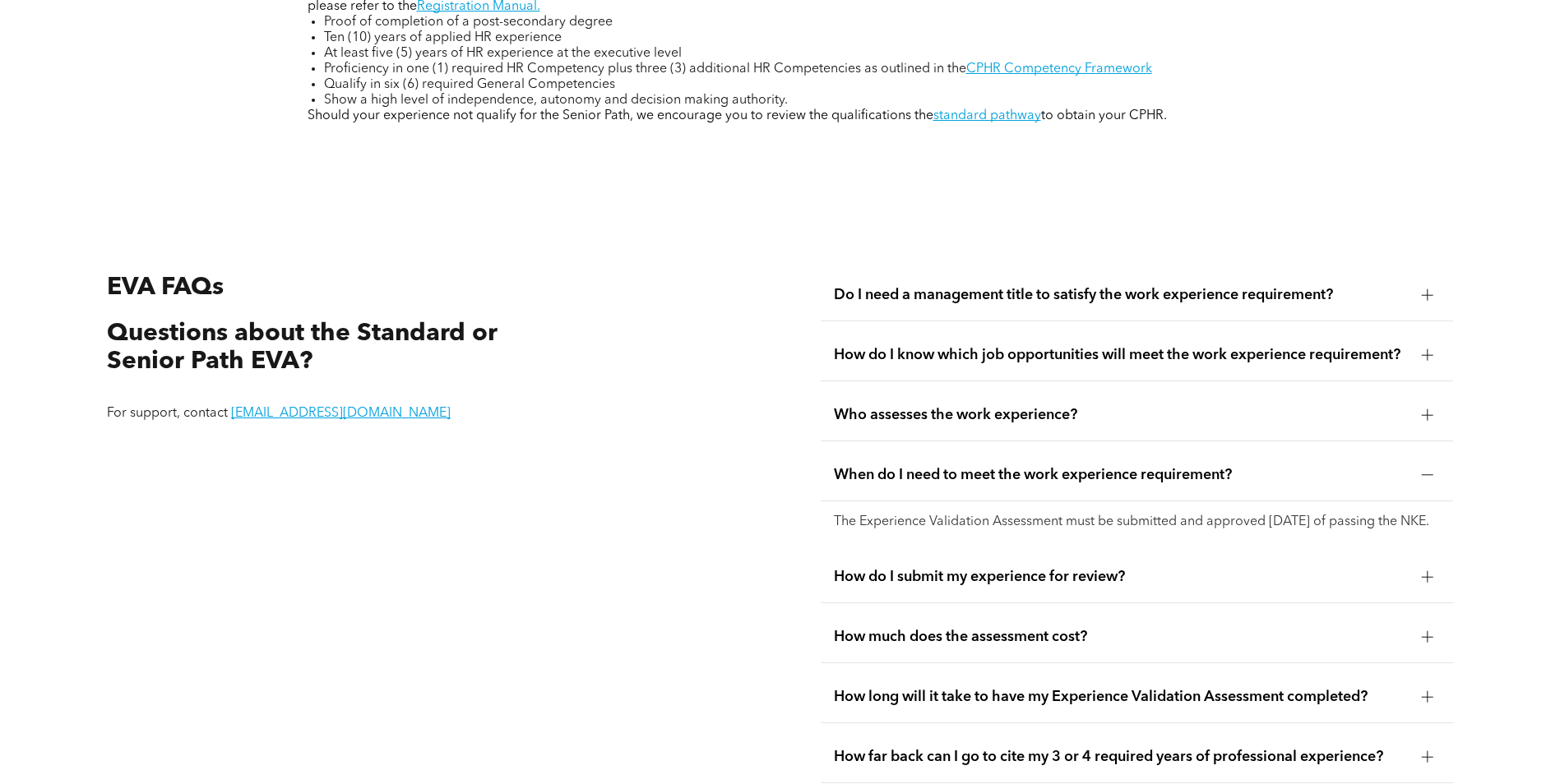
click at [1073, 470] on span "When do I need to meet the work experience requirement?" at bounding box center [1120, 475] width 575 height 18
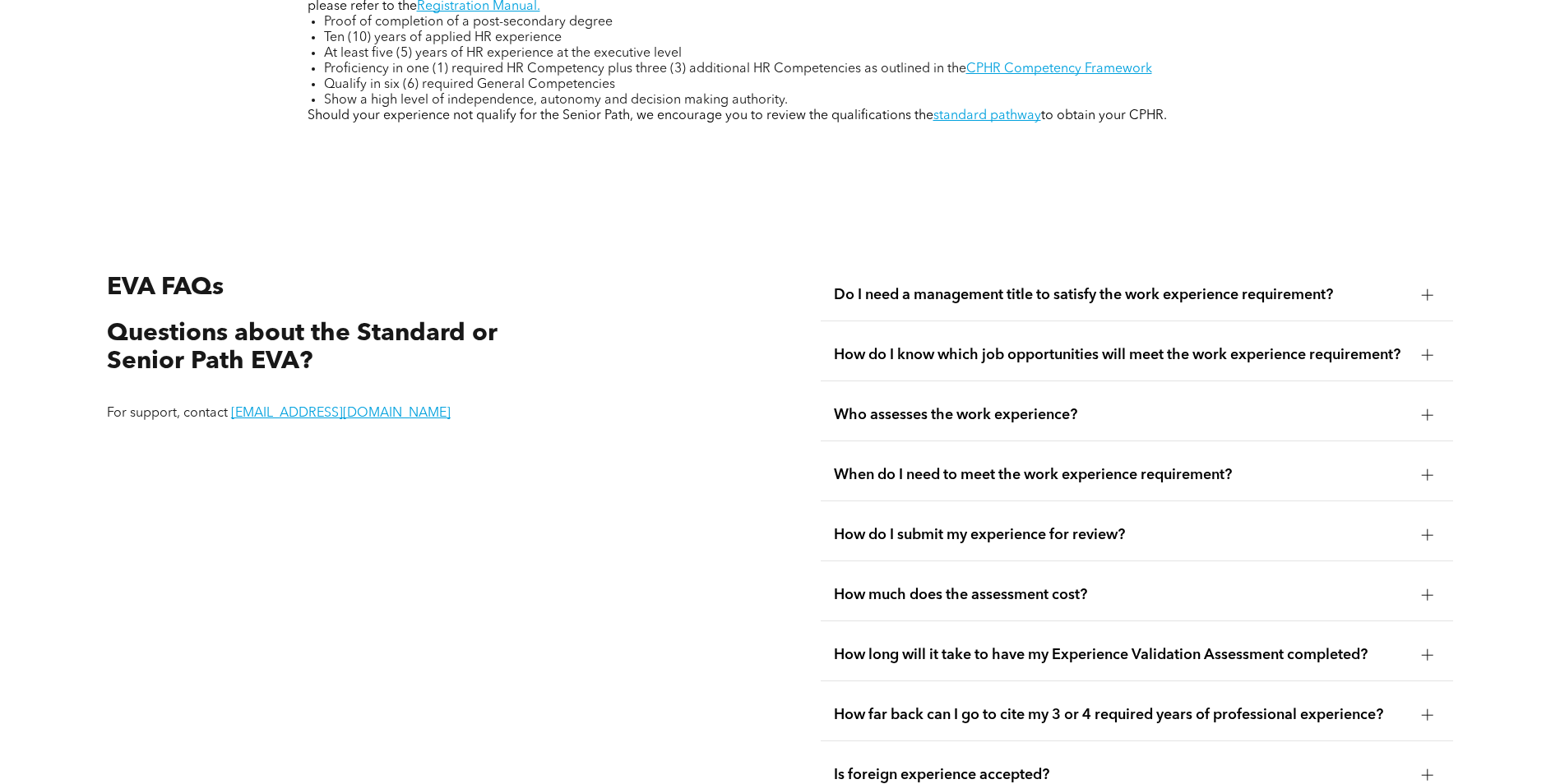
click at [1058, 708] on span "How far back can I go to cite my 3 or 4 required years of professional experien…" at bounding box center [1120, 715] width 575 height 18
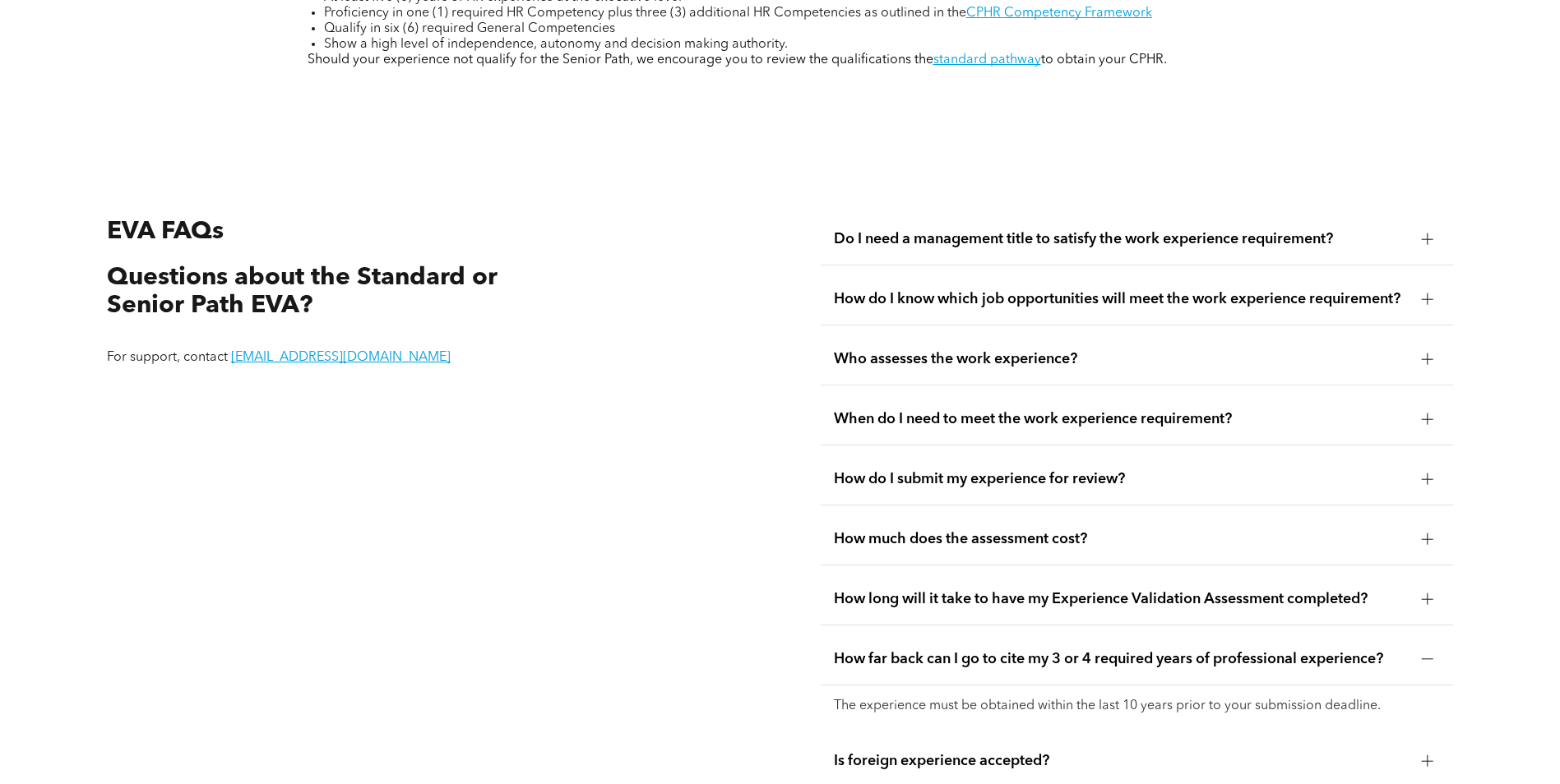
scroll to position [3089, 0]
